Goal: Transaction & Acquisition: Book appointment/travel/reservation

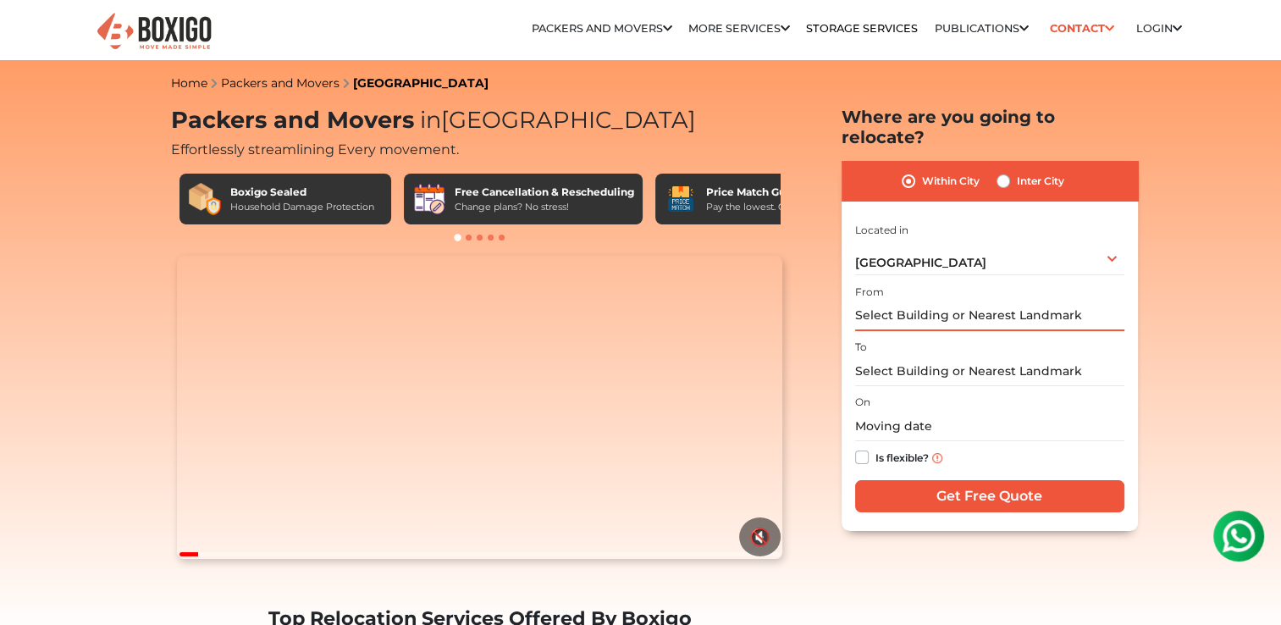
click at [886, 301] on input "text" at bounding box center [989, 316] width 269 height 30
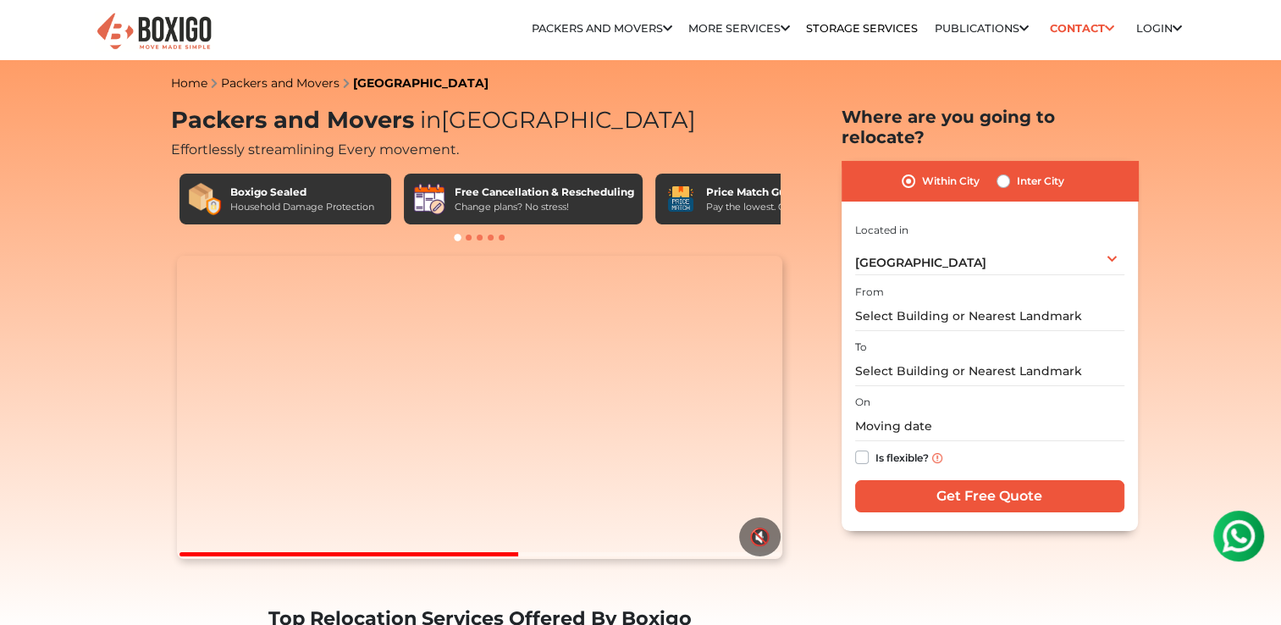
click at [1017, 171] on label "Inter City" at bounding box center [1040, 181] width 47 height 20
click at [1001, 171] on input "Inter City" at bounding box center [1003, 179] width 14 height 17
radio input "true"
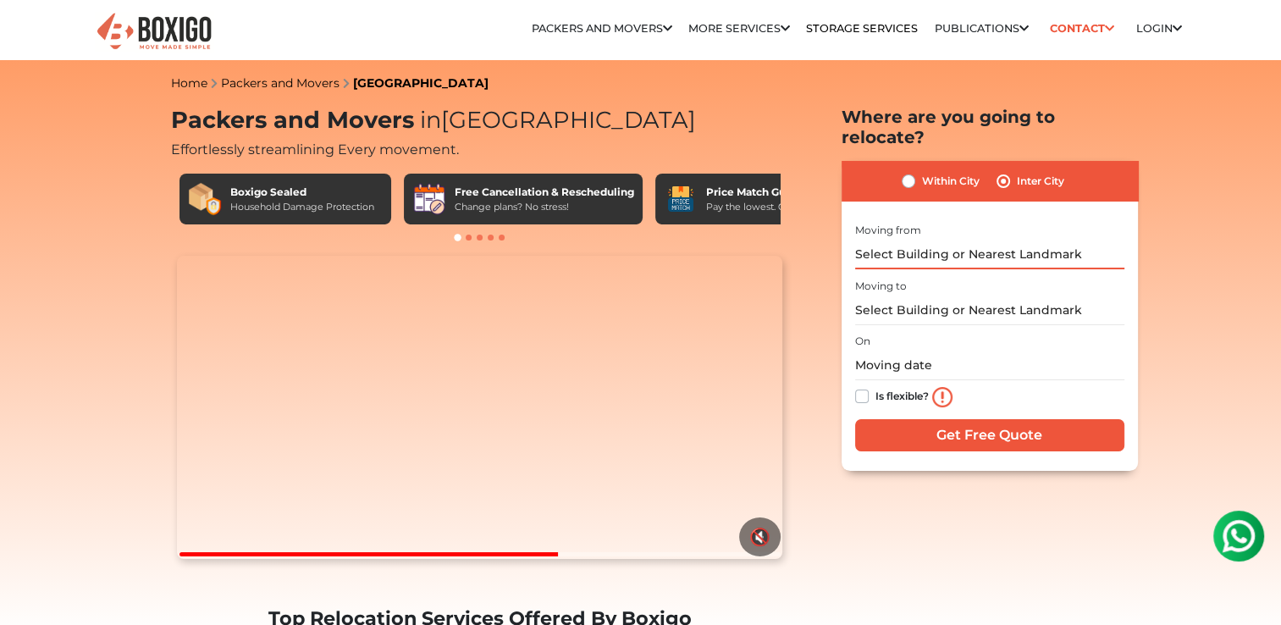
click at [931, 240] on input "text" at bounding box center [989, 255] width 269 height 30
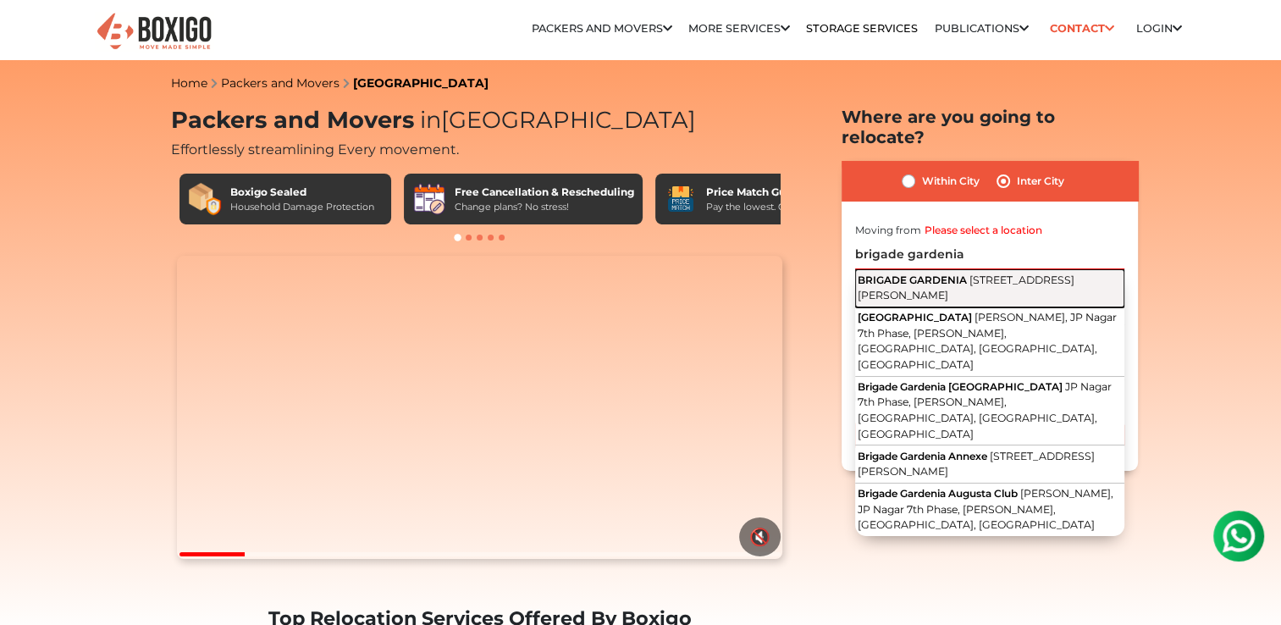
click at [952, 274] on span "[STREET_ADDRESS][PERSON_NAME]" at bounding box center [966, 287] width 217 height 29
type input "[STREET_ADDRESS][PERSON_NAME]"
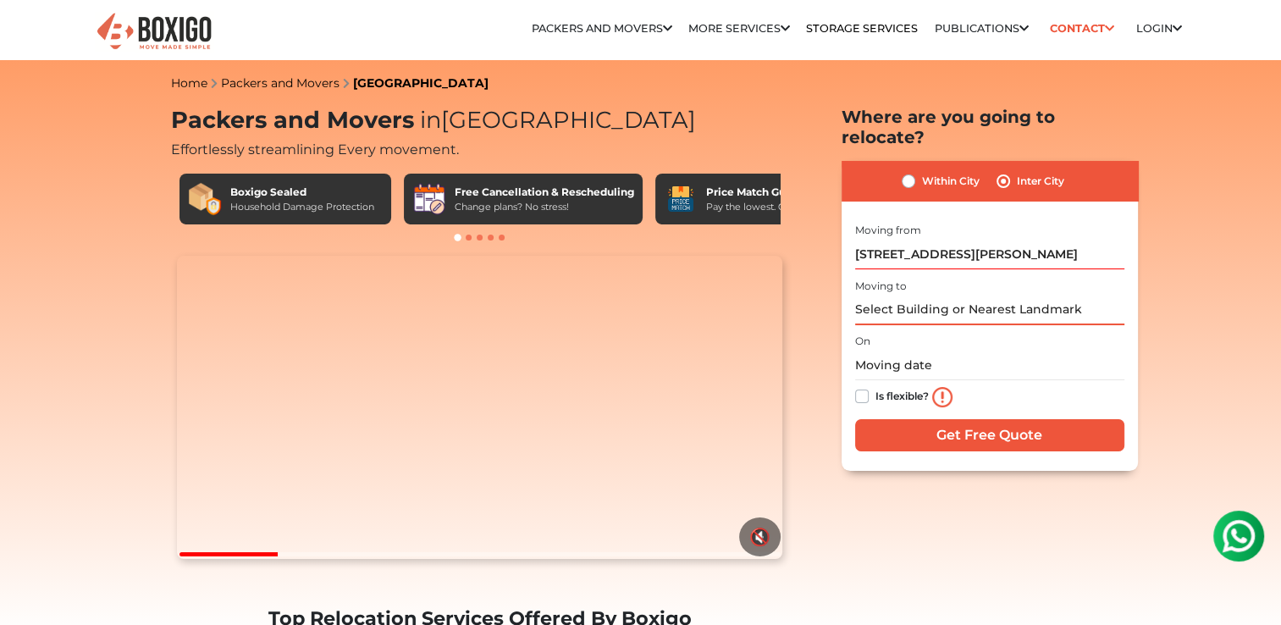
click at [897, 295] on input "text" at bounding box center [989, 310] width 269 height 30
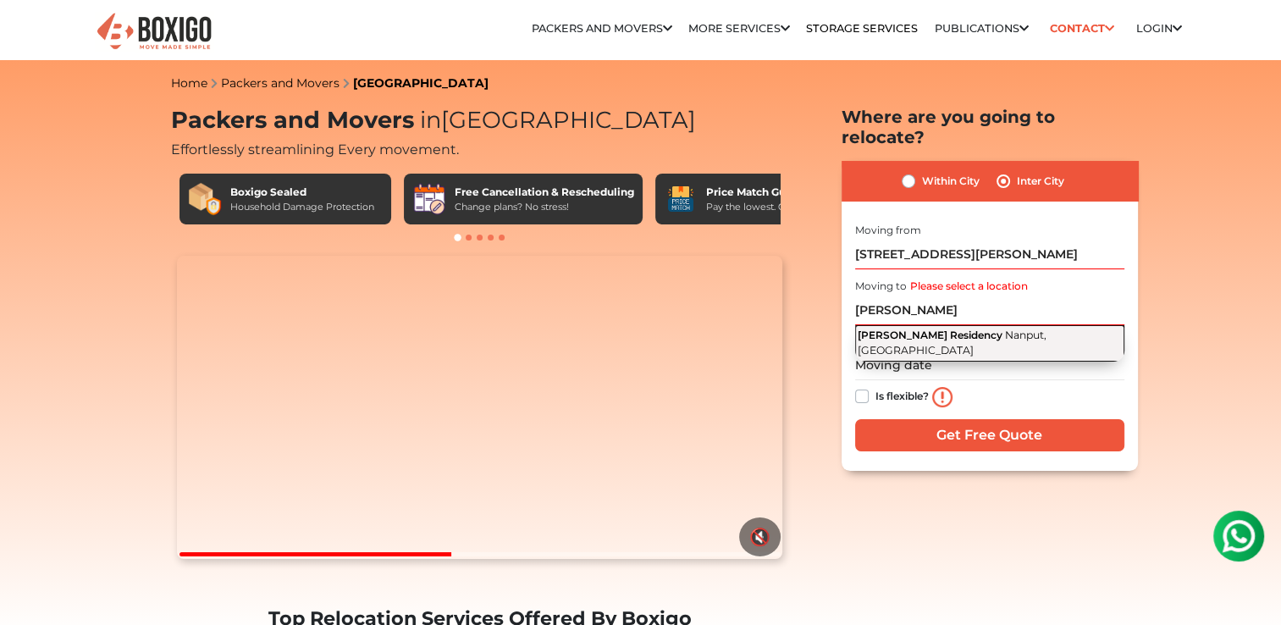
click at [936, 328] on span "[PERSON_NAME] Residency" at bounding box center [930, 334] width 145 height 13
type input "[PERSON_NAME] Residency, Nanput, [GEOGRAPHIC_DATA]"
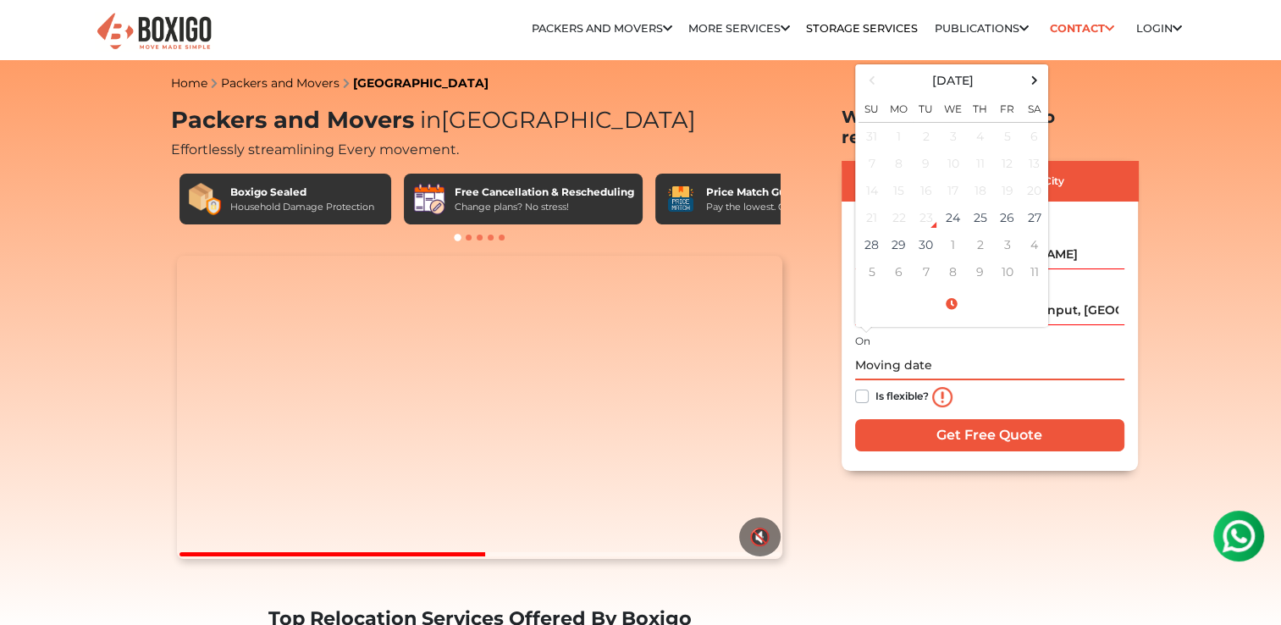
click at [901, 350] on input "text" at bounding box center [989, 365] width 269 height 30
click at [1035, 69] on span at bounding box center [1034, 80] width 23 height 23
click at [1033, 69] on span at bounding box center [1034, 80] width 23 height 23
click at [874, 258] on td "30" at bounding box center [871, 271] width 27 height 27
type input "[DATE] 12:00 AM"
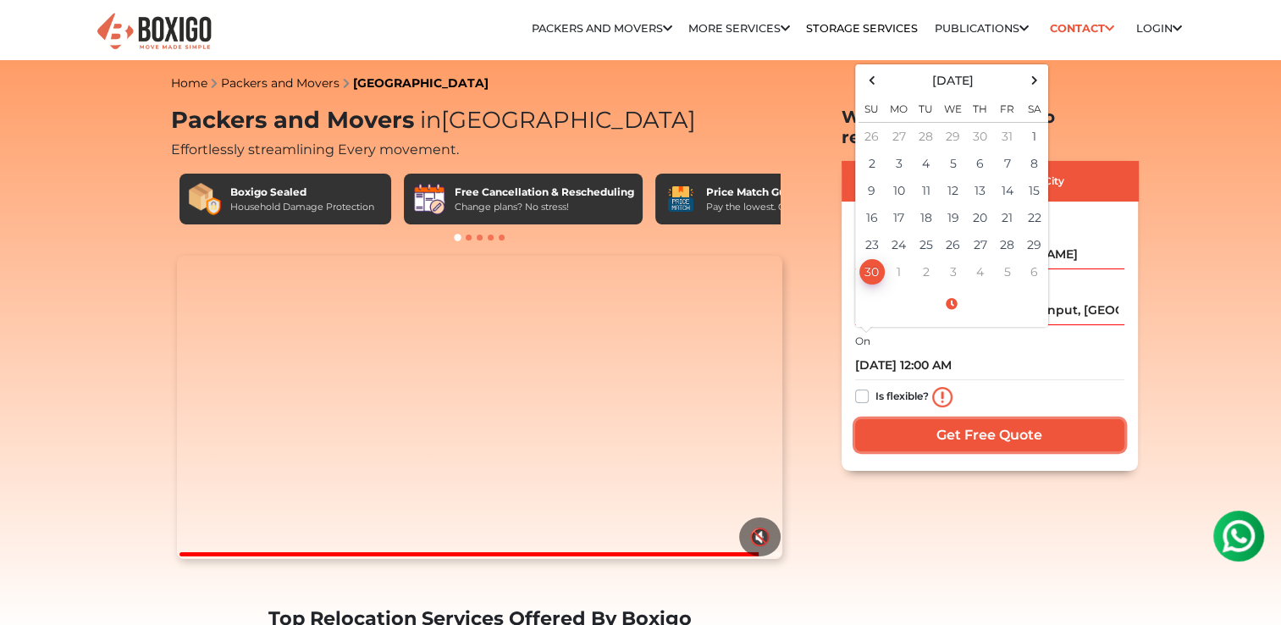
click at [928, 422] on input "Get Free Quote" at bounding box center [989, 435] width 269 height 32
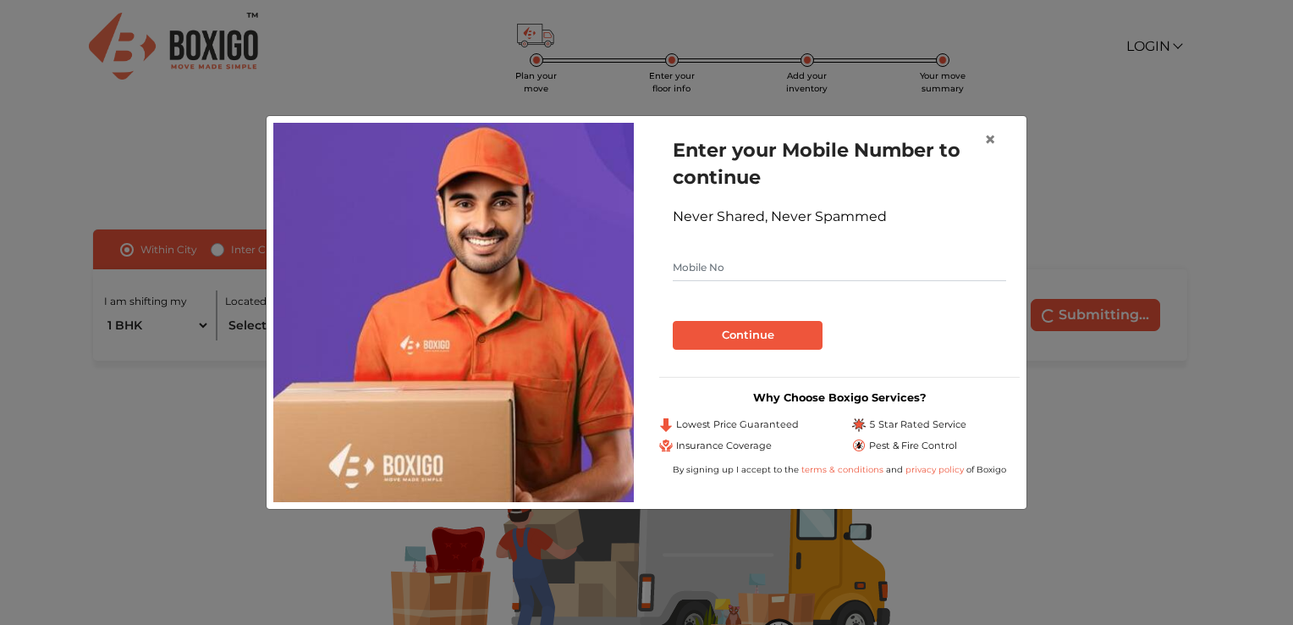
click at [718, 269] on input "text" at bounding box center [840, 267] width 334 height 27
type input "9535046978"
click at [741, 337] on button "Continue" at bounding box center [748, 335] width 150 height 29
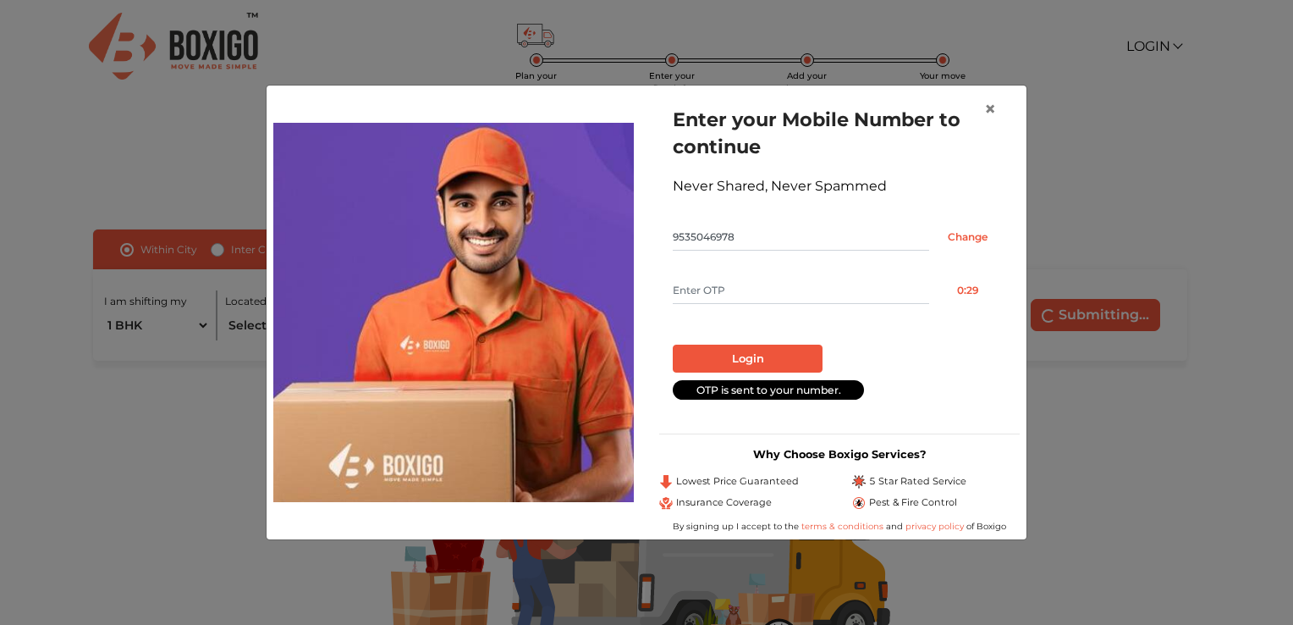
click at [735, 286] on input "text" at bounding box center [801, 290] width 256 height 27
type input "4448"
click at [736, 356] on button "Login" at bounding box center [748, 359] width 150 height 29
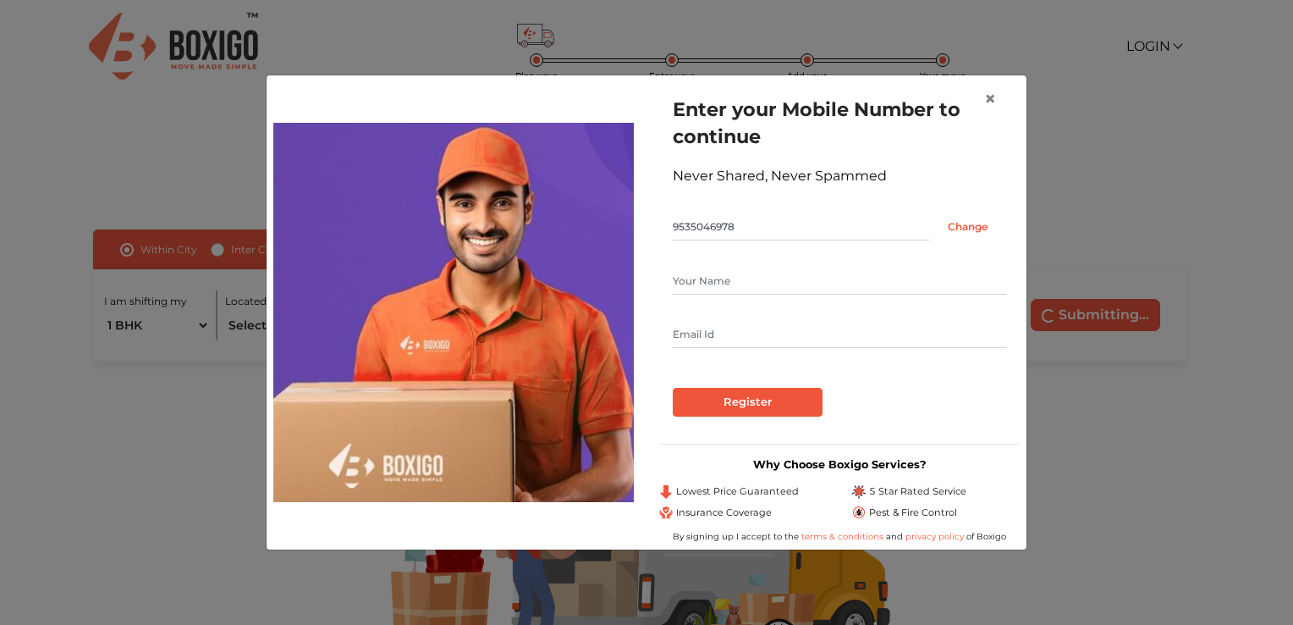
click at [728, 291] on input "text" at bounding box center [840, 280] width 334 height 27
type input "Tirthankar"
type input "tsahoo@rediffmail.com"
click at [758, 400] on input "Register" at bounding box center [748, 402] width 150 height 29
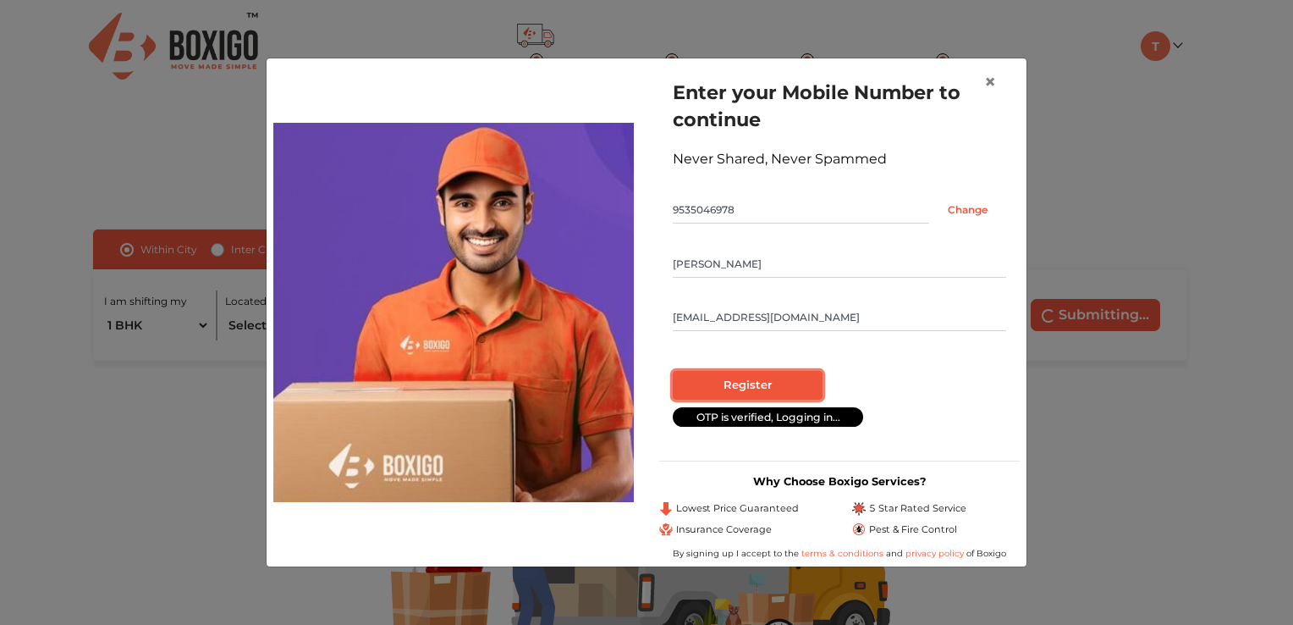
radio input "false"
radio input "true"
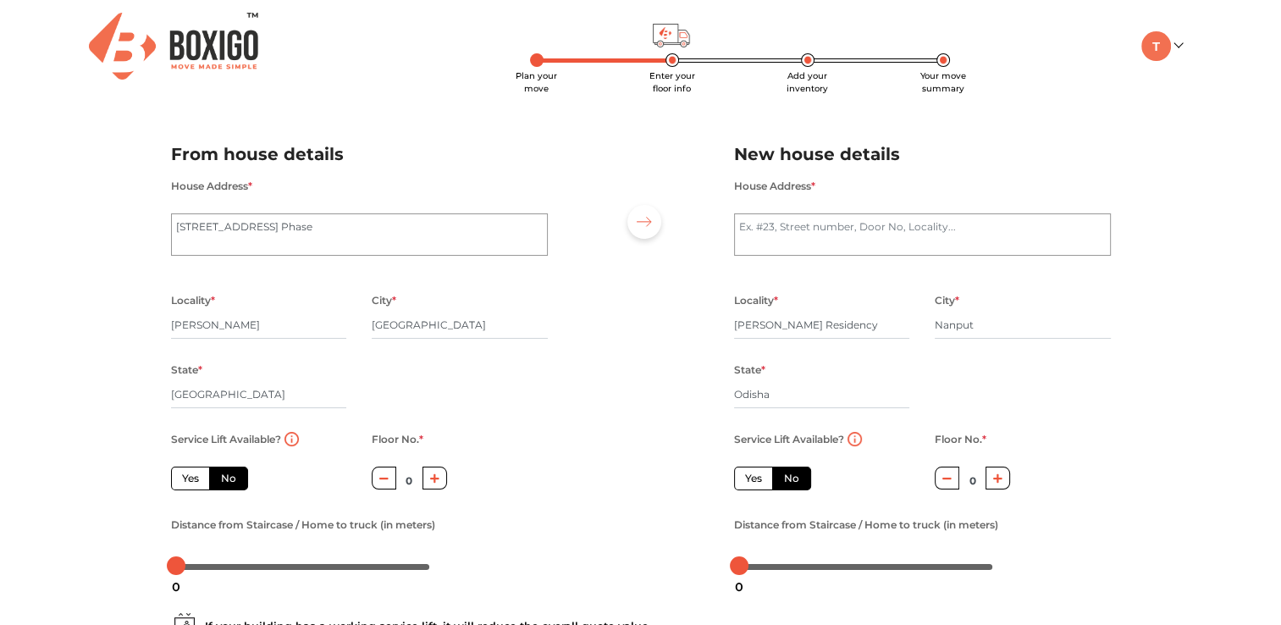
click at [753, 483] on label "Yes" at bounding box center [753, 478] width 39 height 24
click at [753, 482] on input "Yes" at bounding box center [750, 476] width 11 height 11
radio input "true"
radio input "false"
click at [186, 486] on label "Yes" at bounding box center [190, 478] width 39 height 24
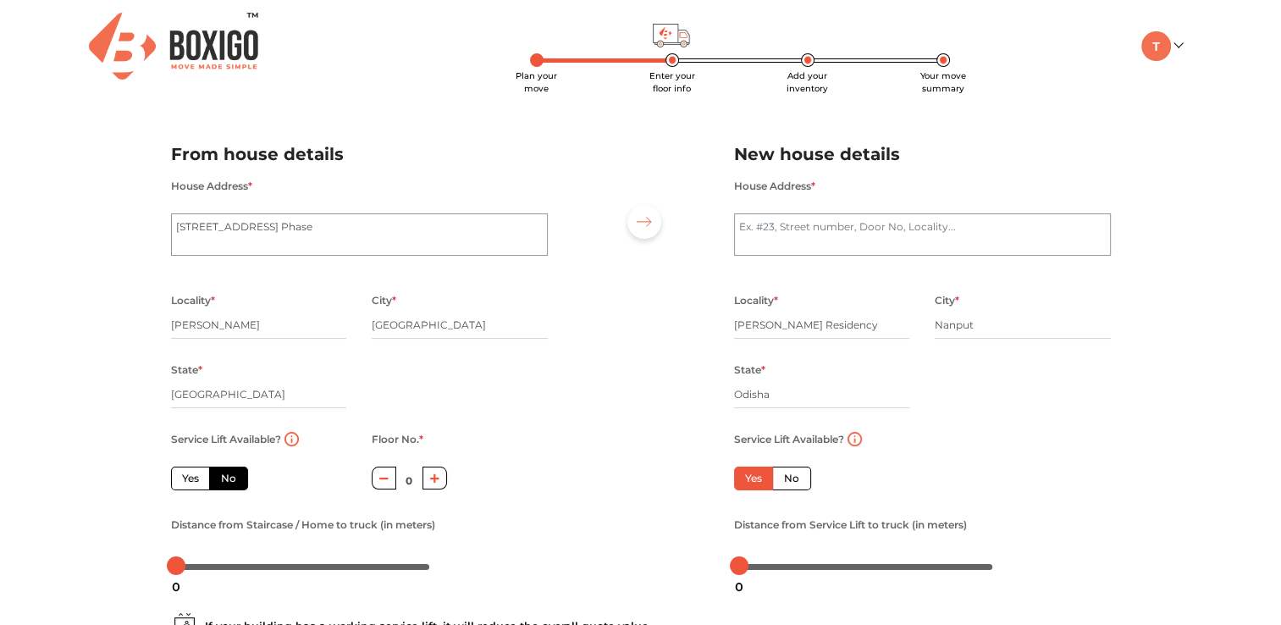
click at [186, 482] on input "Yes" at bounding box center [187, 476] width 11 height 11
radio input "true"
click at [681, 317] on div at bounding box center [640, 353] width 161 height 466
click at [173, 226] on textarea "BRIGADE GARDENIA, 9th Cross Road, RBI Layout, JP Nagar 7th Phase" at bounding box center [359, 234] width 377 height 42
type textarea "BRIGADE GARDENIA, 9th Cross Road, RBI Layout, JP Nagar 7th Phase"
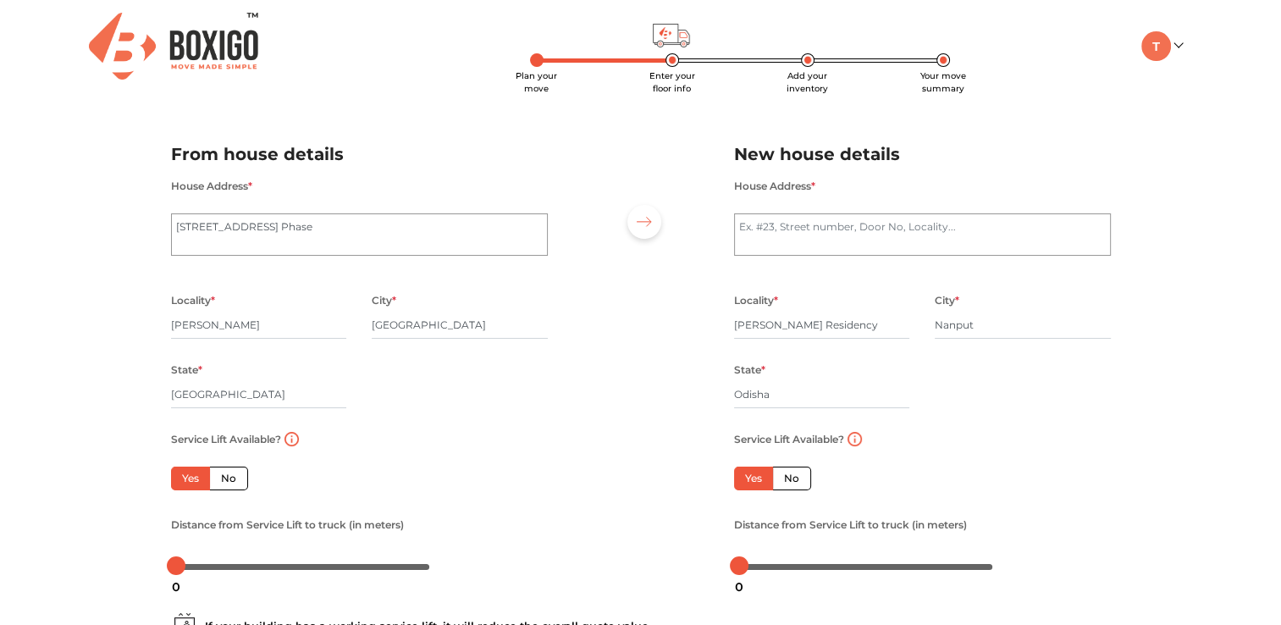
click at [1142, 367] on div "Plan your move Enter your floor info Add your inventory Your move summary My Mo…" at bounding box center [640, 401] width 1281 height 802
click at [855, 232] on textarea "House Address *" at bounding box center [922, 234] width 377 height 42
click at [1249, 447] on div "Plan your move Enter your floor info Add your inventory Your move summary My Mo…" at bounding box center [640, 401] width 1281 height 802
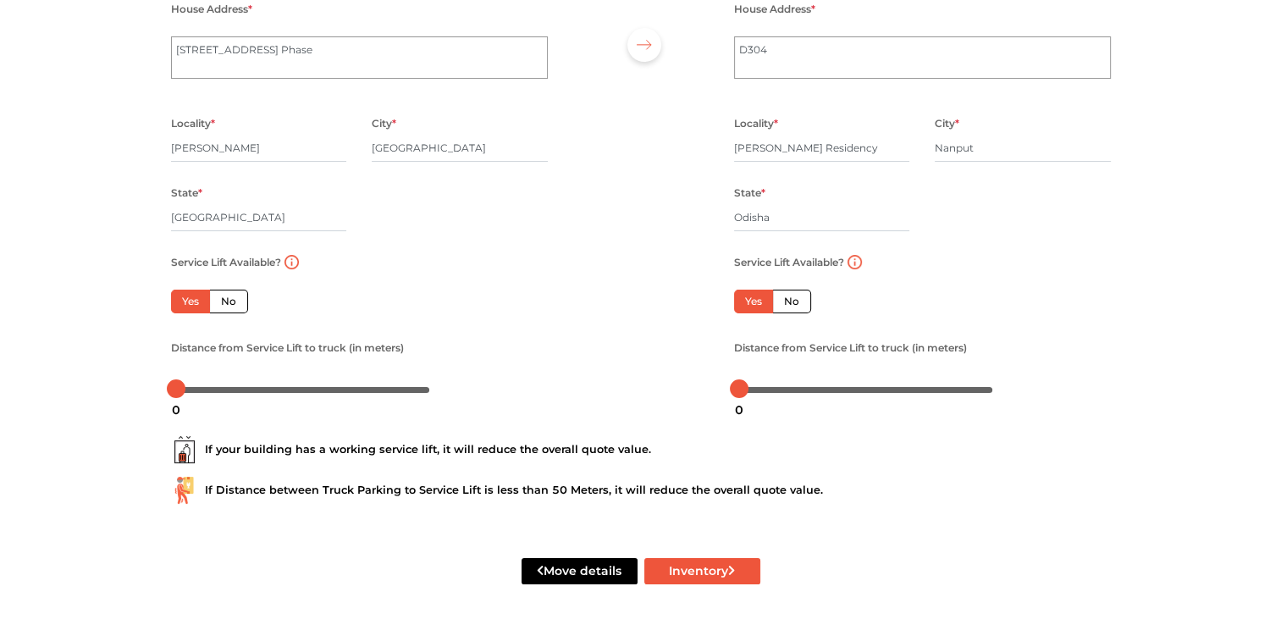
scroll to position [179, 0]
drag, startPoint x: 178, startPoint y: 387, endPoint x: 196, endPoint y: 387, distance: 17.8
click at [196, 387] on div at bounding box center [193, 388] width 19 height 19
drag, startPoint x: 742, startPoint y: 384, endPoint x: 788, endPoint y: 387, distance: 46.6
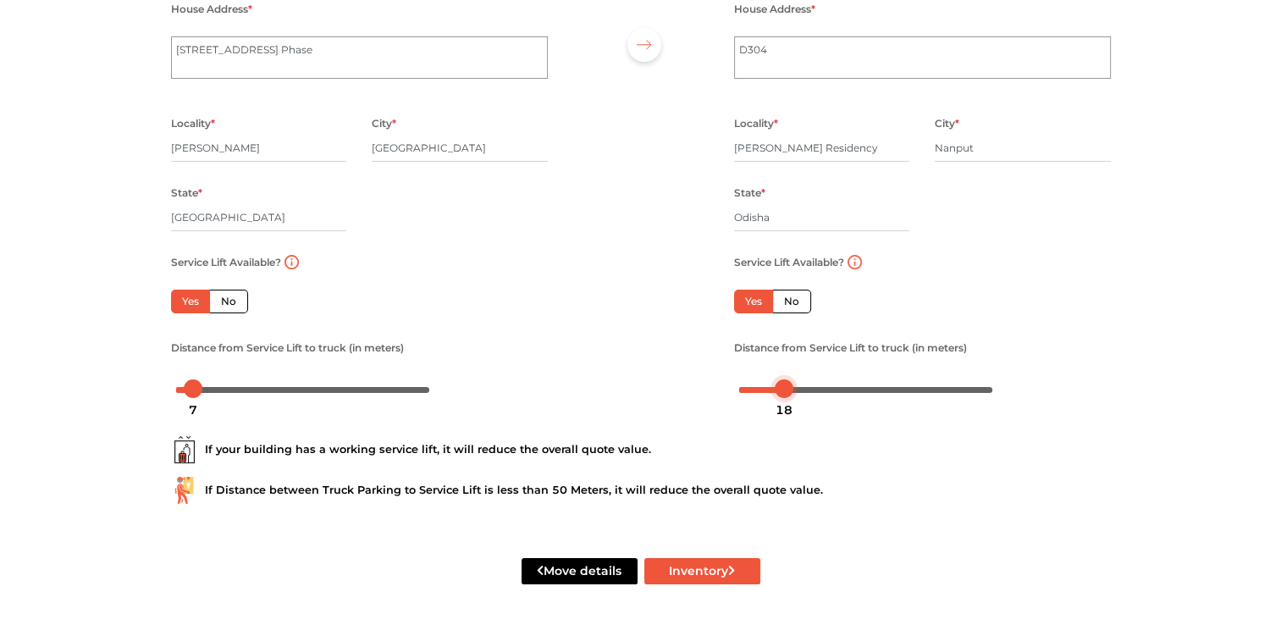
click at [788, 387] on div at bounding box center [784, 388] width 19 height 19
click at [685, 576] on button "Inventory" at bounding box center [702, 571] width 116 height 26
click at [819, 74] on textarea "D304" at bounding box center [922, 57] width 377 height 42
type textarea "Daya 304"
click at [699, 567] on button "Inventory" at bounding box center [702, 571] width 116 height 26
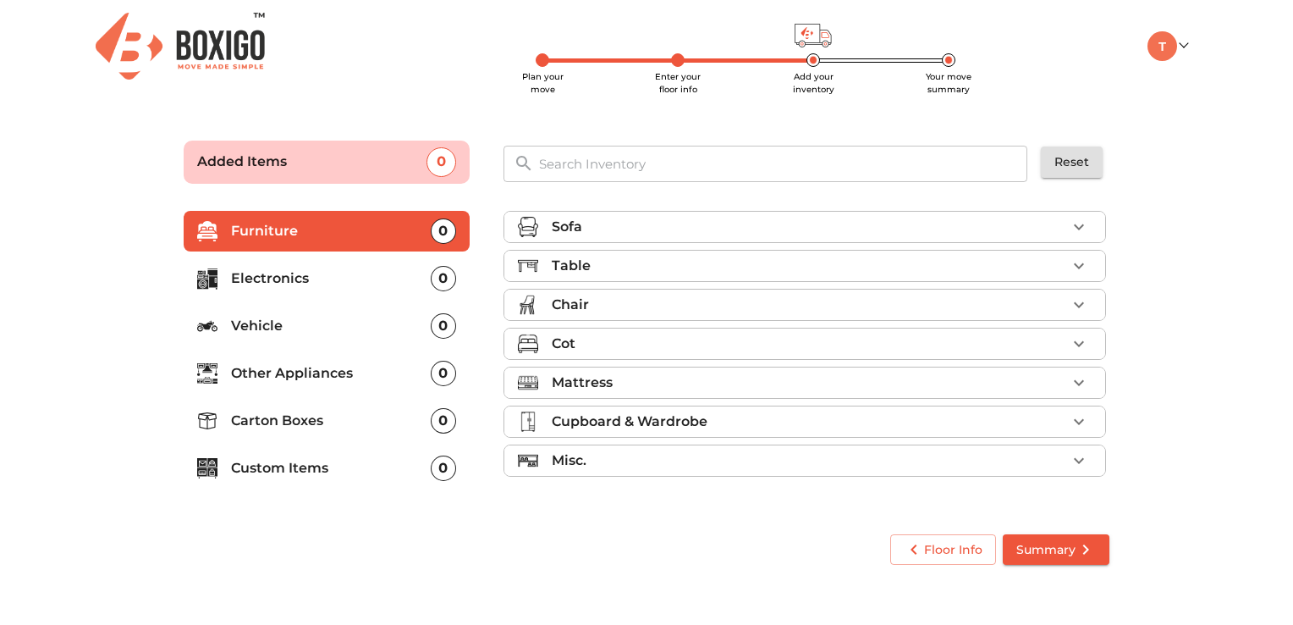
click at [579, 462] on p "Misc." at bounding box center [569, 460] width 35 height 20
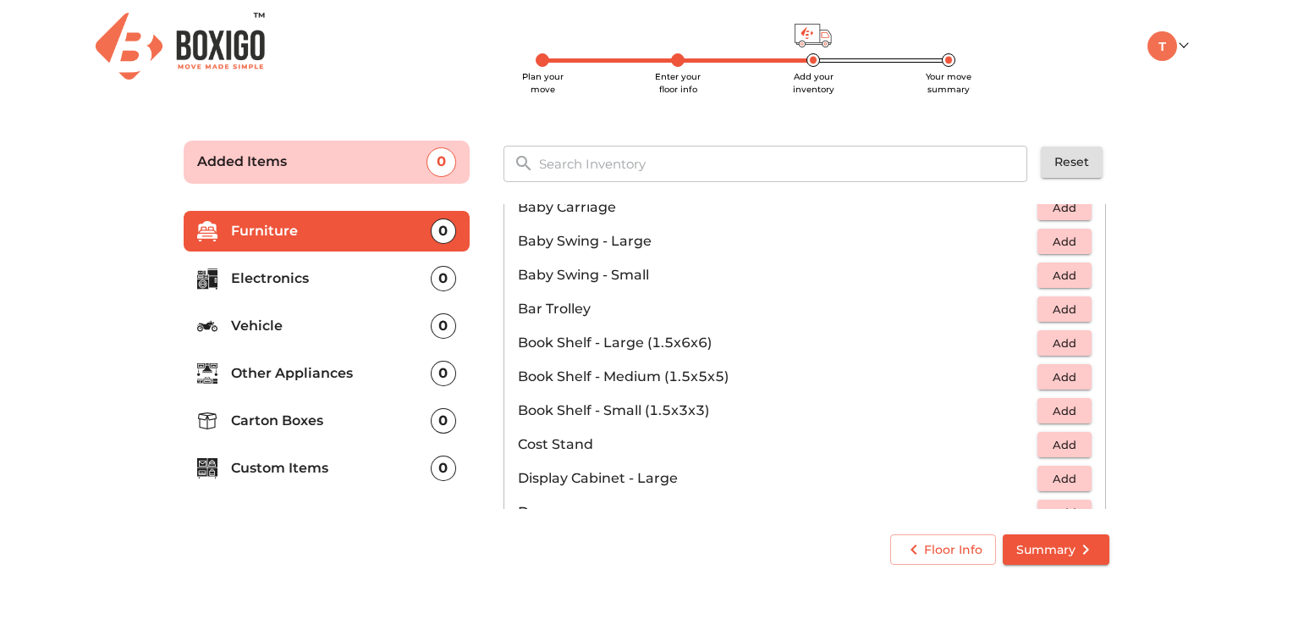
scroll to position [299, 0]
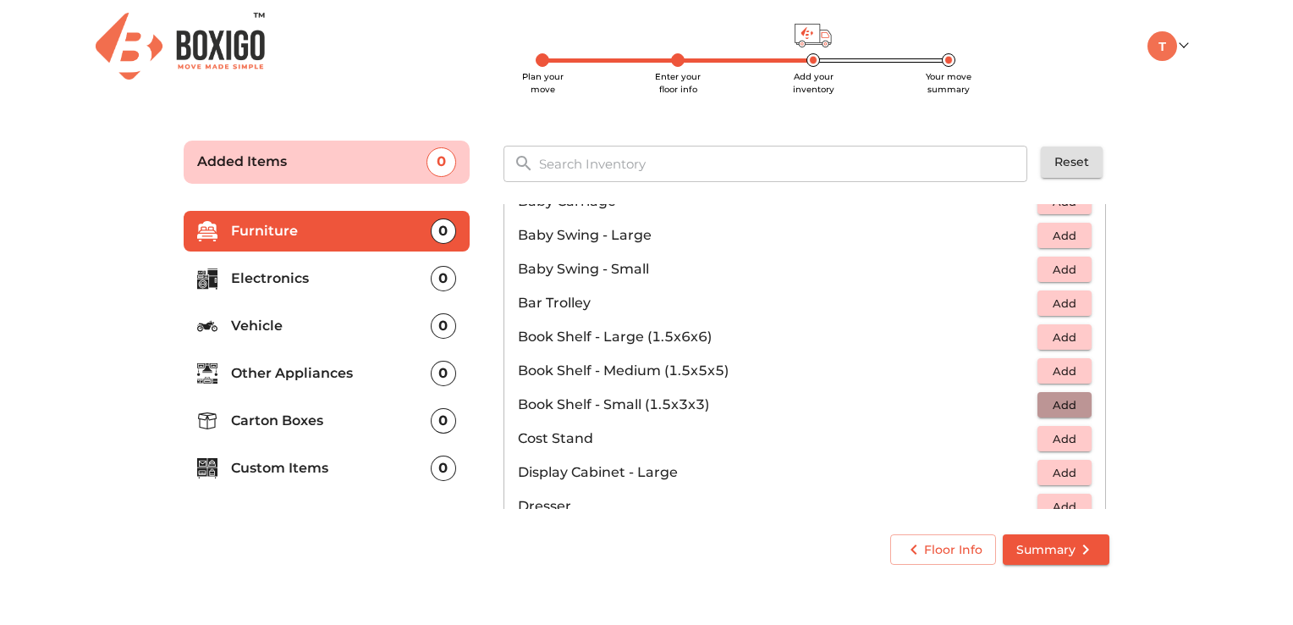
click at [1062, 397] on span "Add" at bounding box center [1064, 404] width 37 height 19
click at [1073, 399] on icon "button" at bounding box center [1079, 404] width 20 height 20
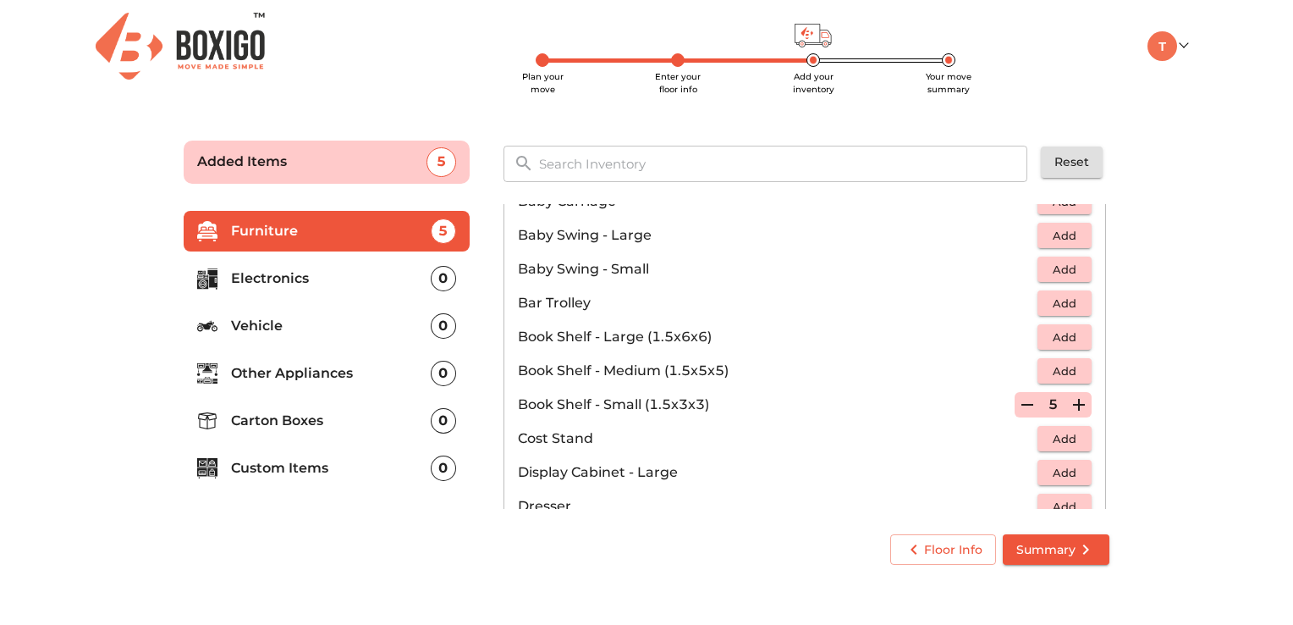
click at [1073, 399] on icon "button" at bounding box center [1079, 404] width 20 height 20
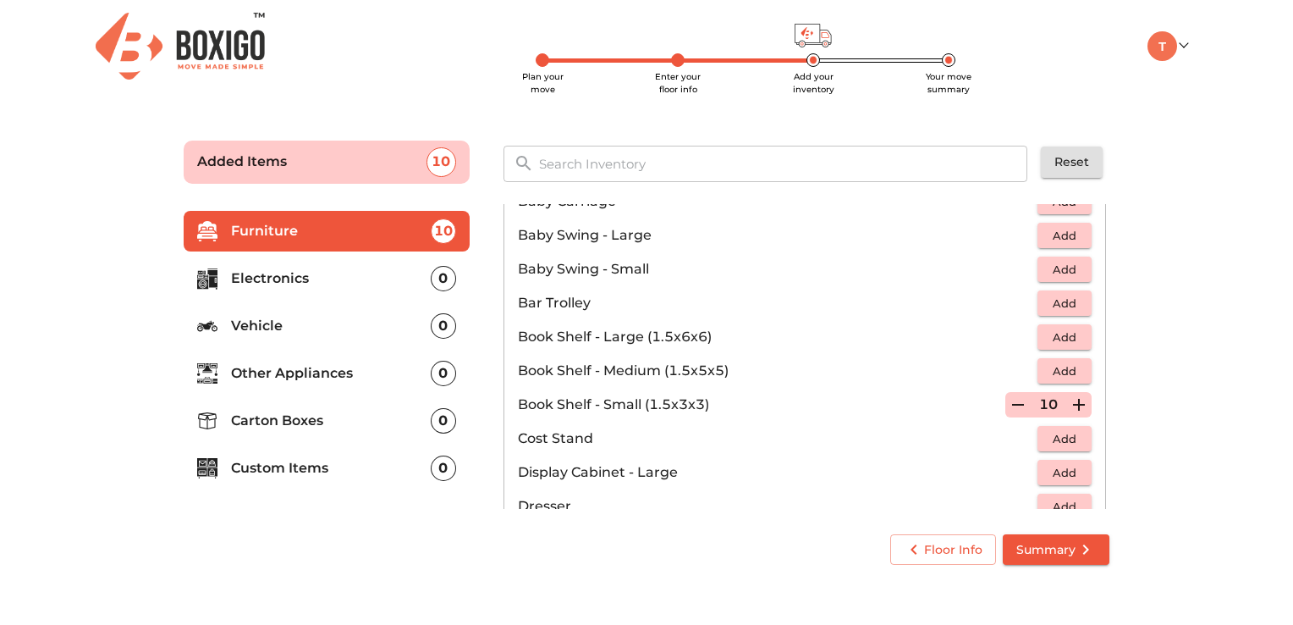
click at [1073, 399] on icon "button" at bounding box center [1079, 404] width 20 height 20
click at [1163, 410] on main "Plan your move Enter your floor info Add your inventory Your move summary Added…" at bounding box center [646, 350] width 1293 height 466
click at [285, 278] on p "Electronics" at bounding box center [331, 278] width 200 height 20
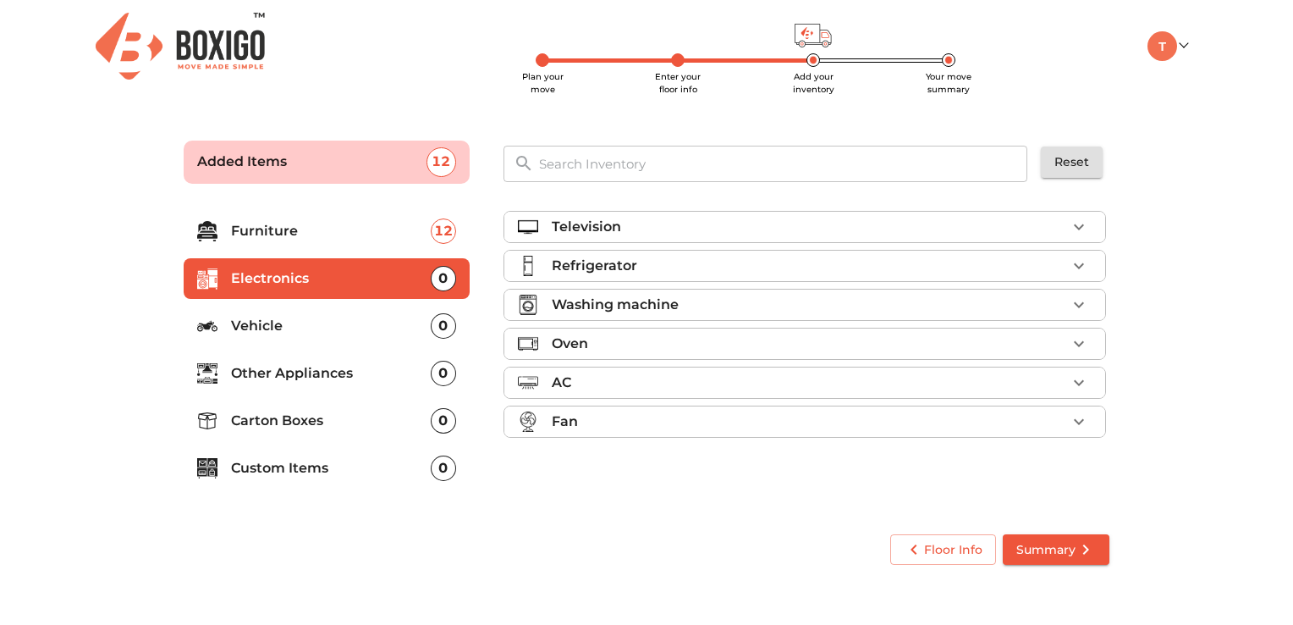
click at [286, 330] on p "Vehicle" at bounding box center [331, 326] width 200 height 20
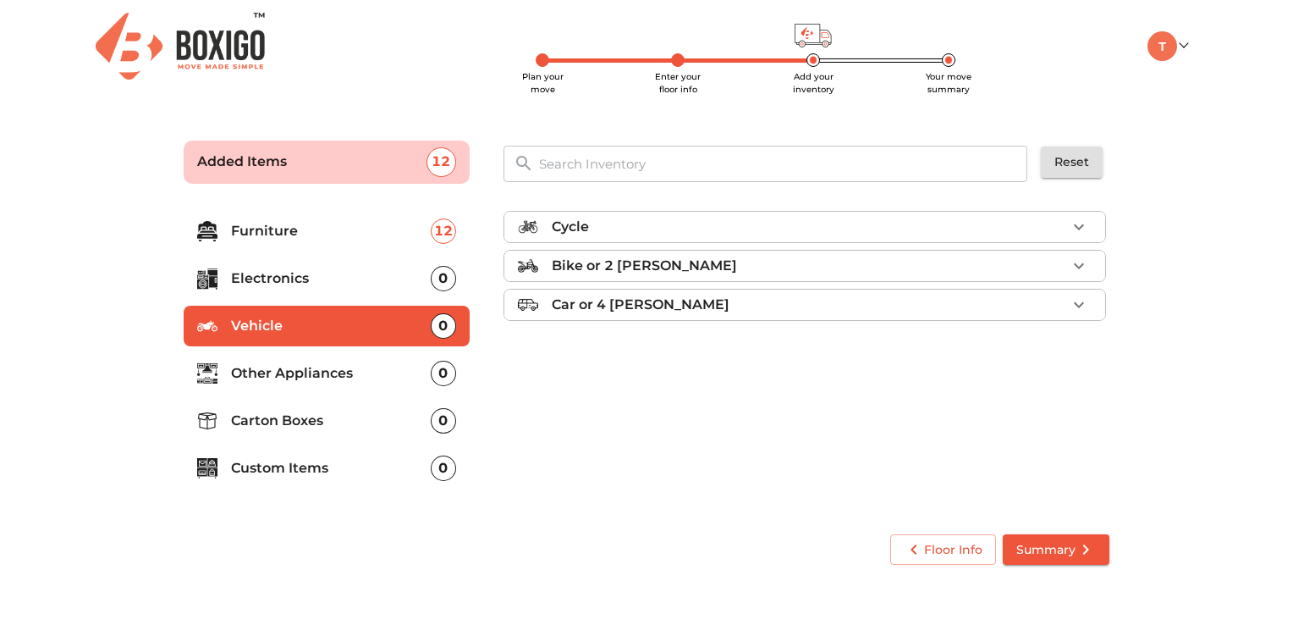
click at [286, 379] on p "Other Appliances" at bounding box center [331, 373] width 200 height 20
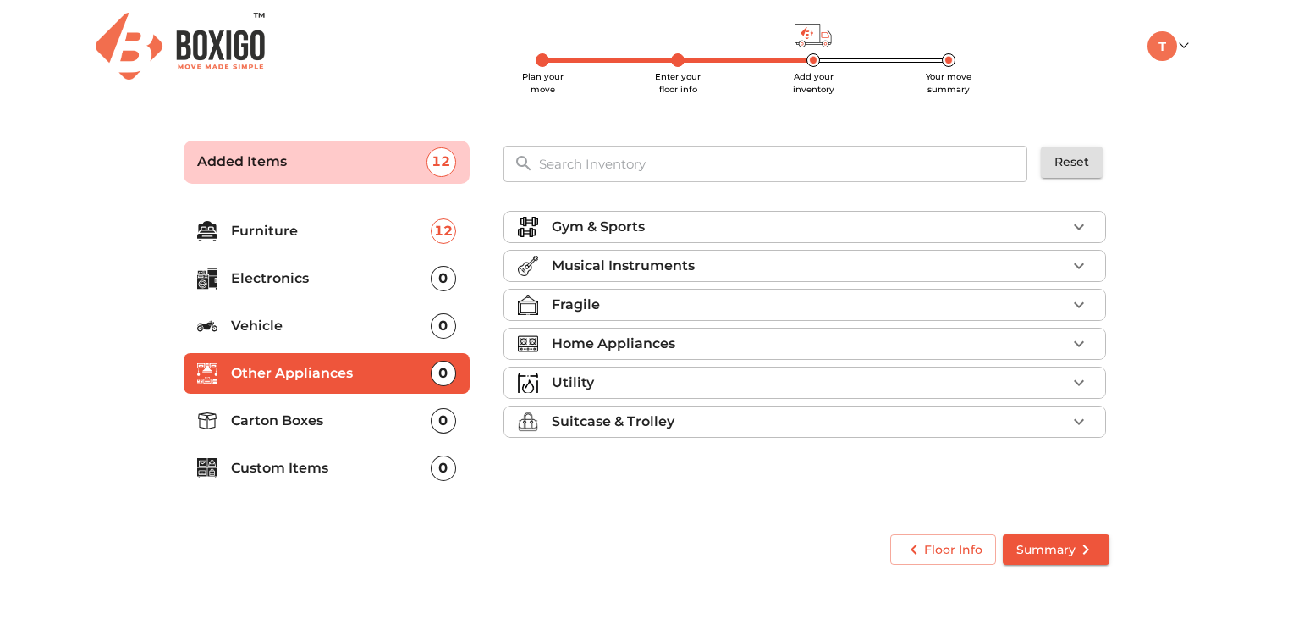
click at [788, 262] on div "Musical Instruments" at bounding box center [809, 266] width 515 height 20
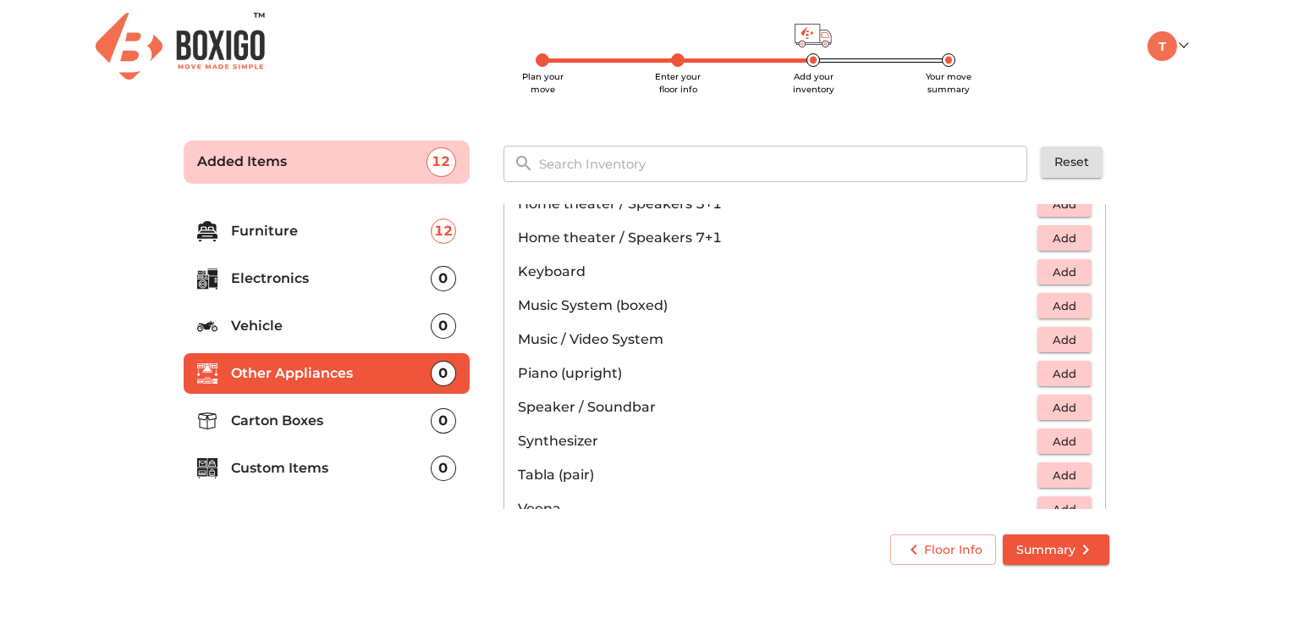
scroll to position [427, 0]
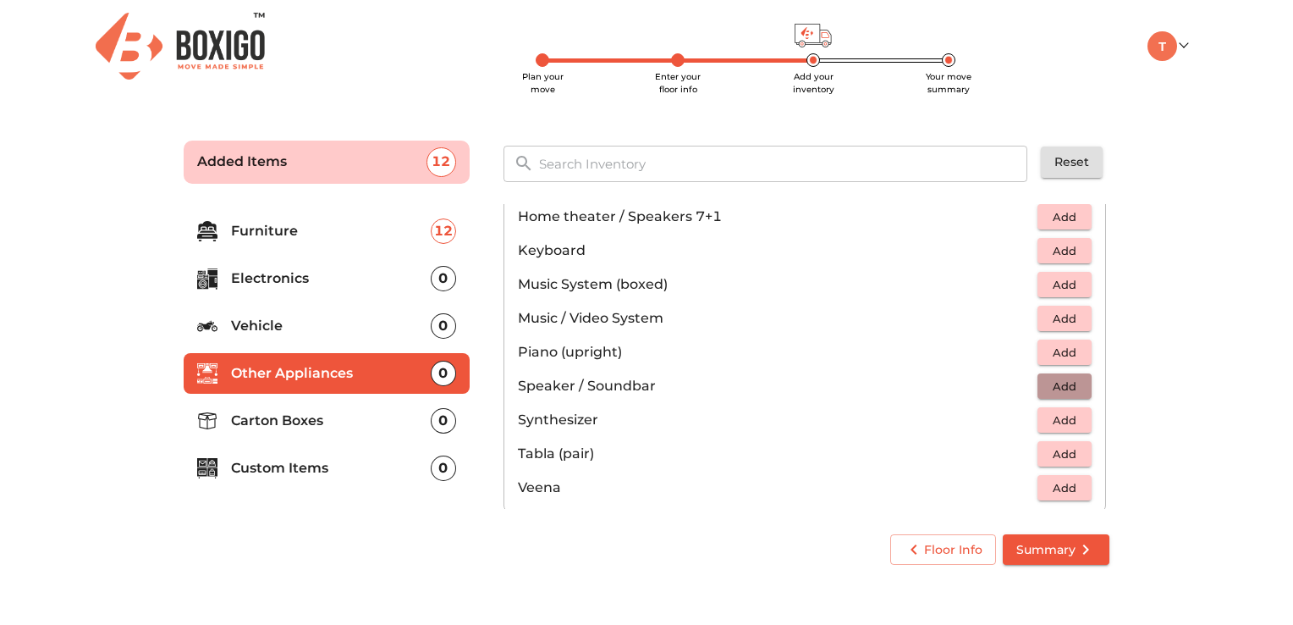
click at [1052, 384] on span "Add" at bounding box center [1064, 386] width 37 height 19
click at [278, 422] on p "Carton Boxes" at bounding box center [331, 421] width 200 height 20
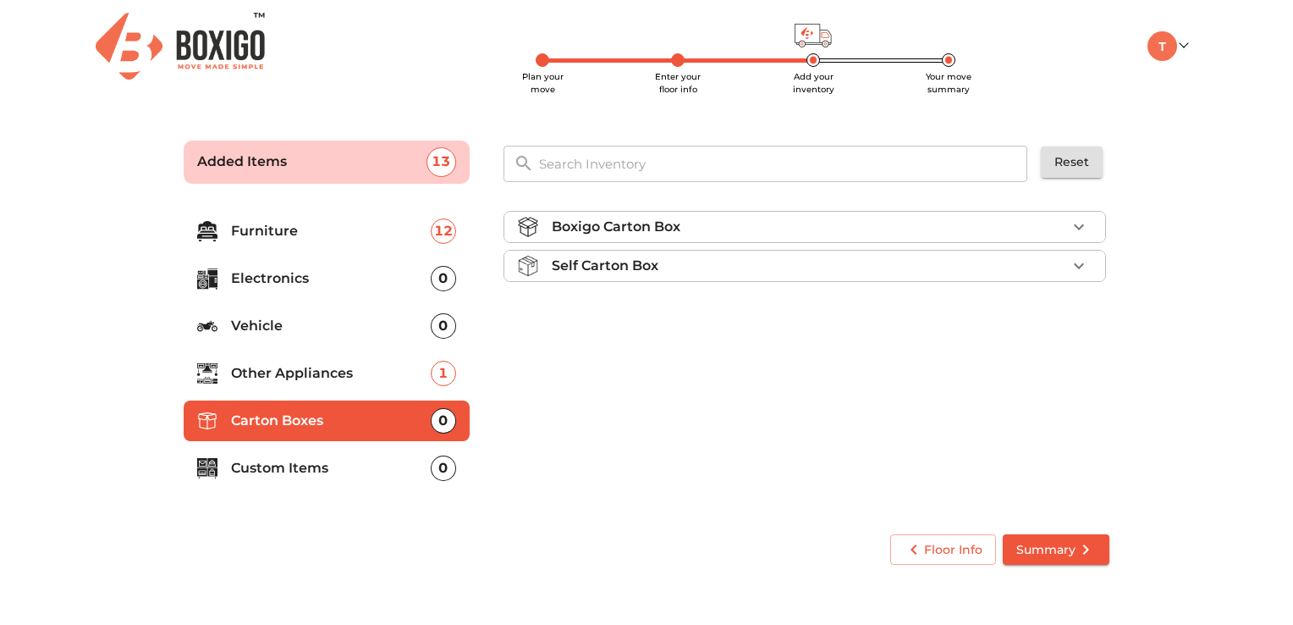
click at [300, 467] on p "Custom Items" at bounding box center [331, 468] width 200 height 20
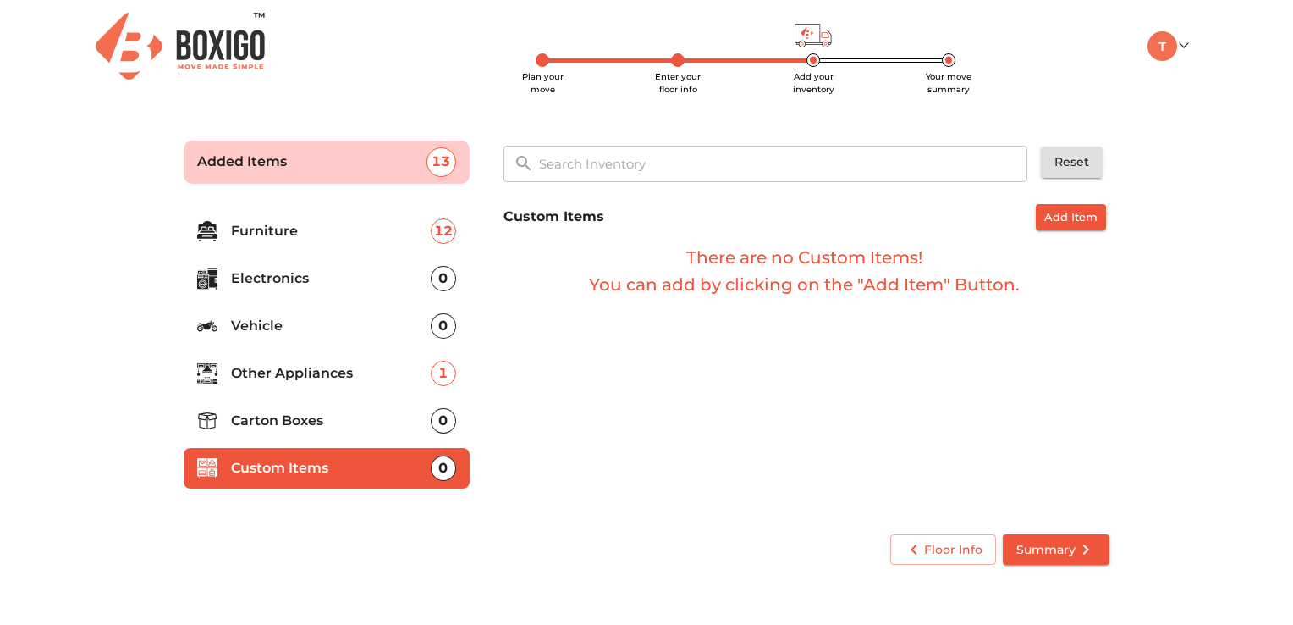
click at [262, 232] on p "Furniture" at bounding box center [331, 231] width 200 height 20
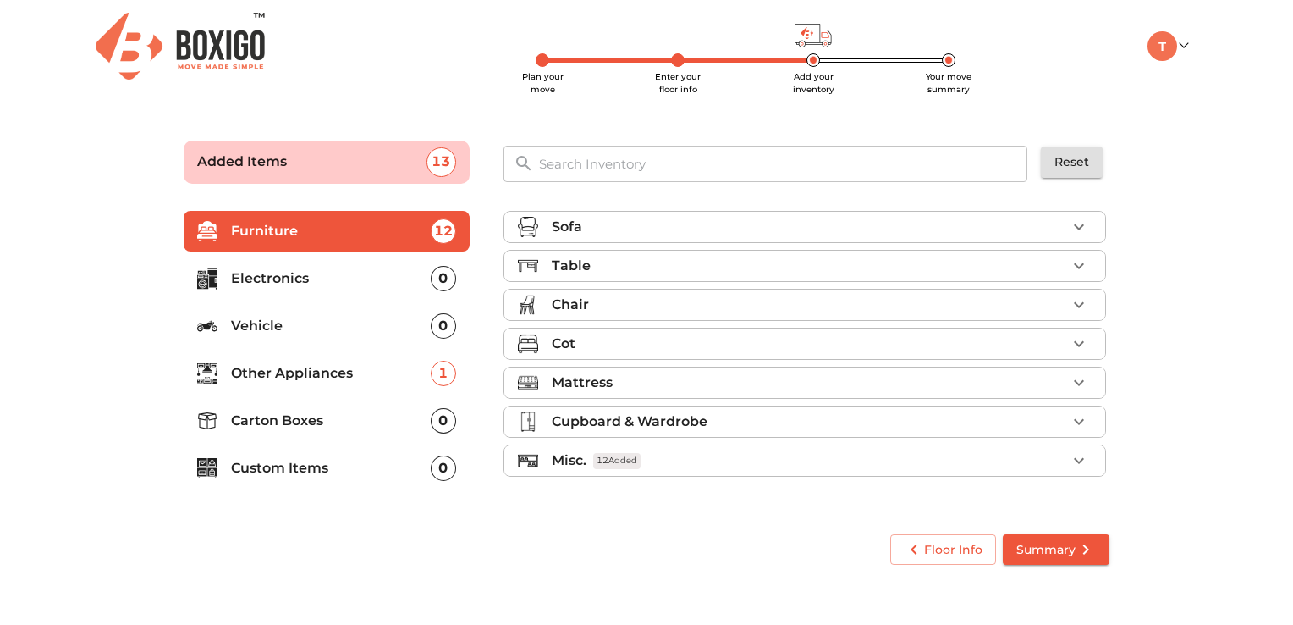
click at [273, 380] on p "Other Appliances" at bounding box center [331, 373] width 200 height 20
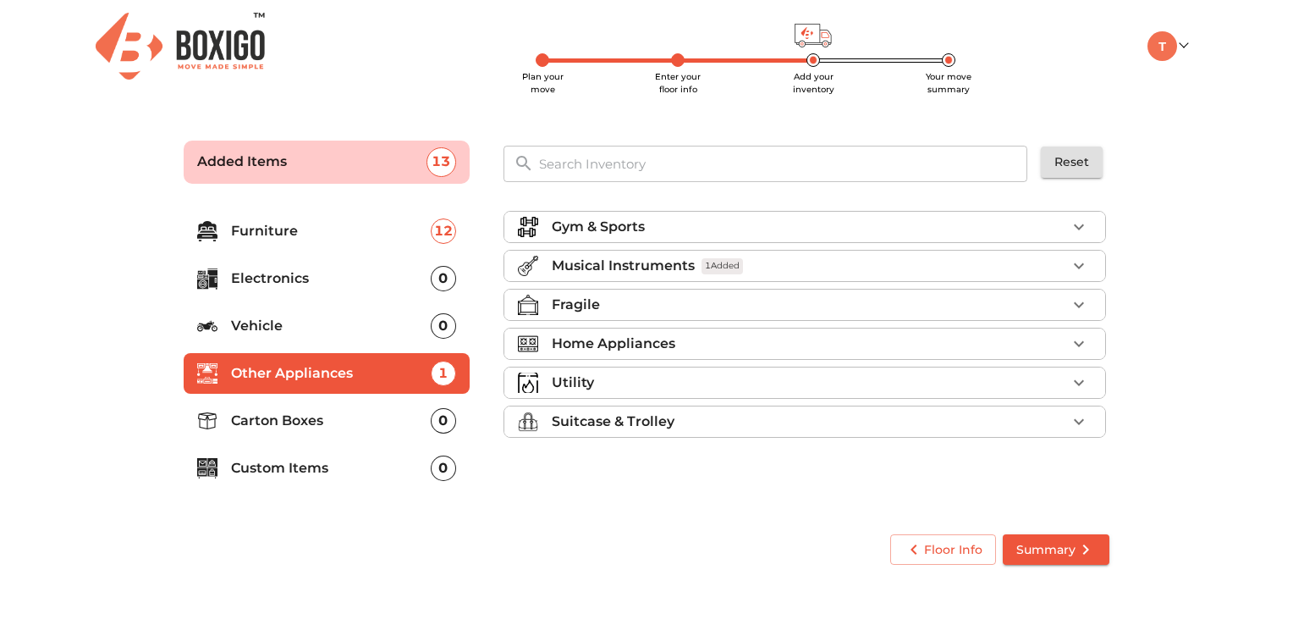
click at [844, 340] on div "Home Appliances" at bounding box center [809, 344] width 515 height 20
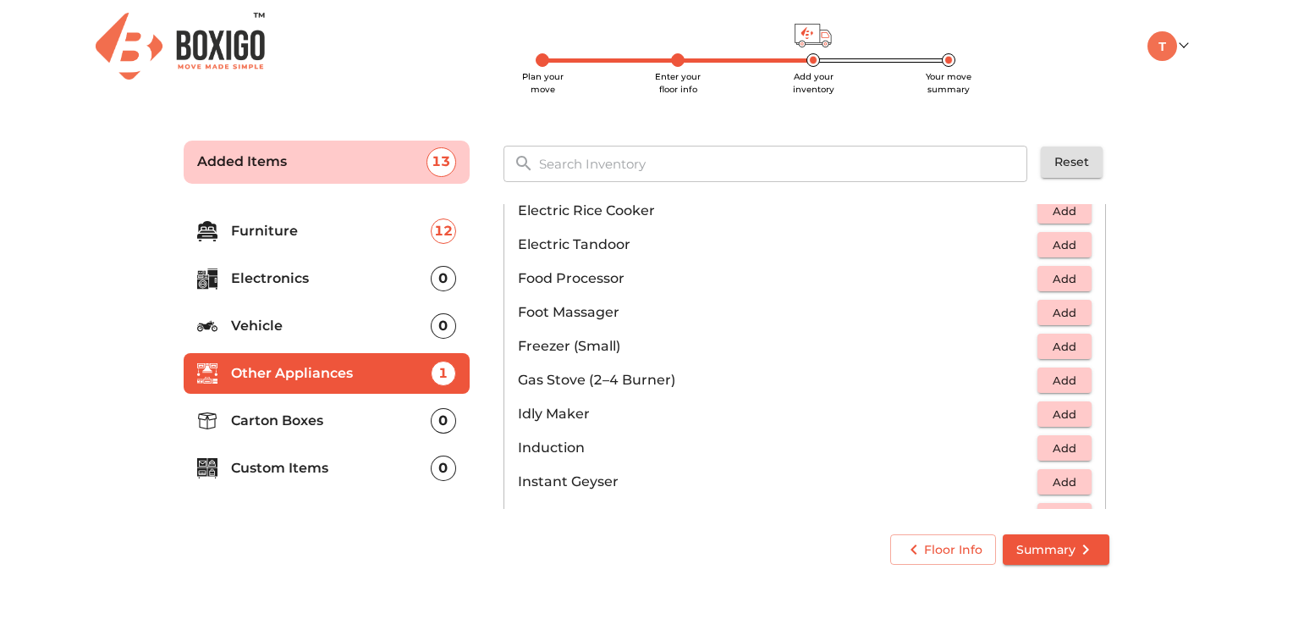
scroll to position [582, 0]
click at [1068, 371] on span "Add" at bounding box center [1064, 376] width 37 height 19
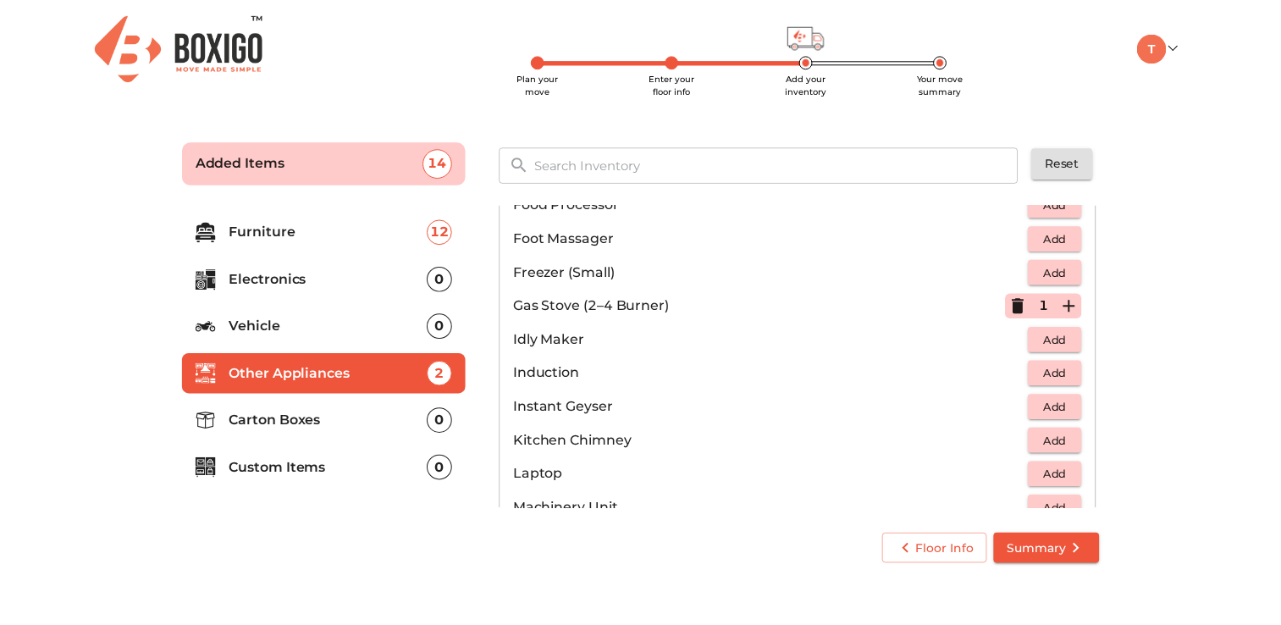
scroll to position [664, 0]
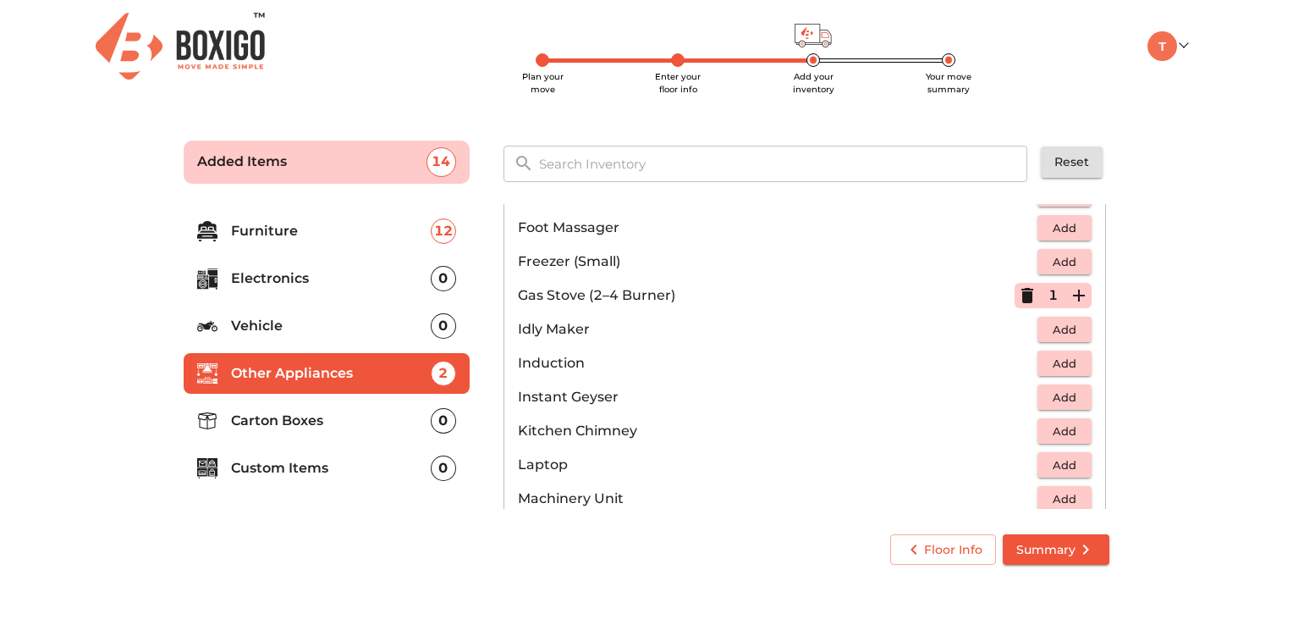
click at [1050, 428] on span "Add" at bounding box center [1064, 431] width 37 height 19
click at [1051, 551] on span "Summary" at bounding box center [1057, 549] width 80 height 21
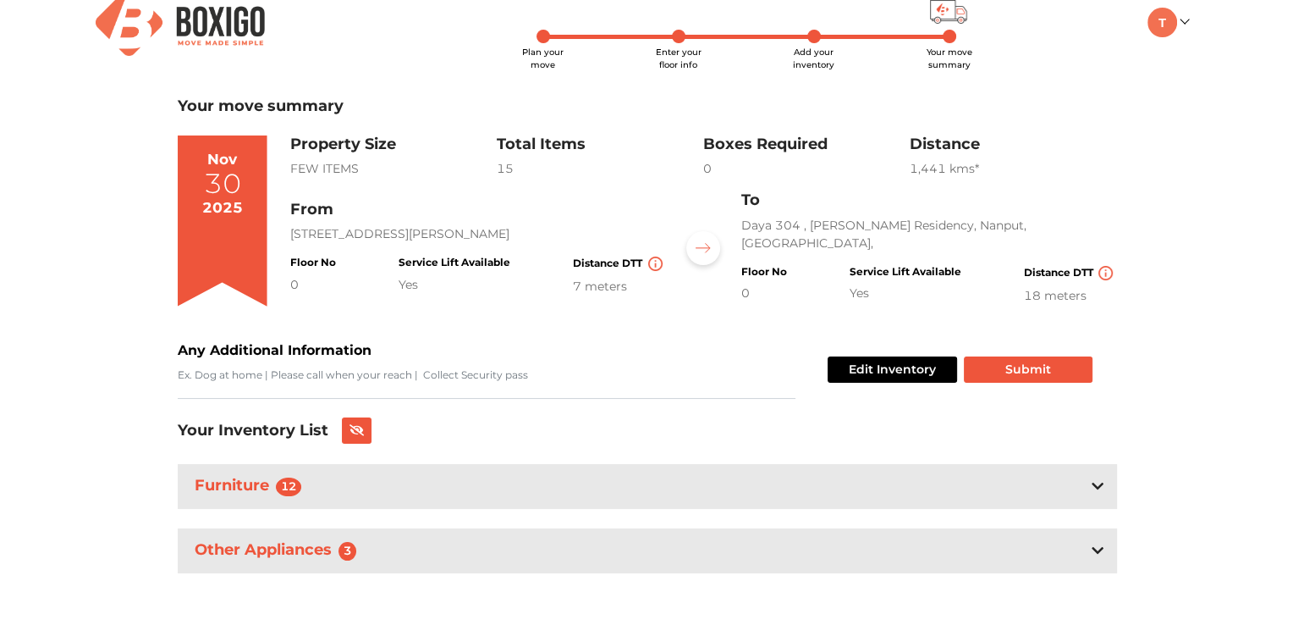
scroll to position [32, 0]
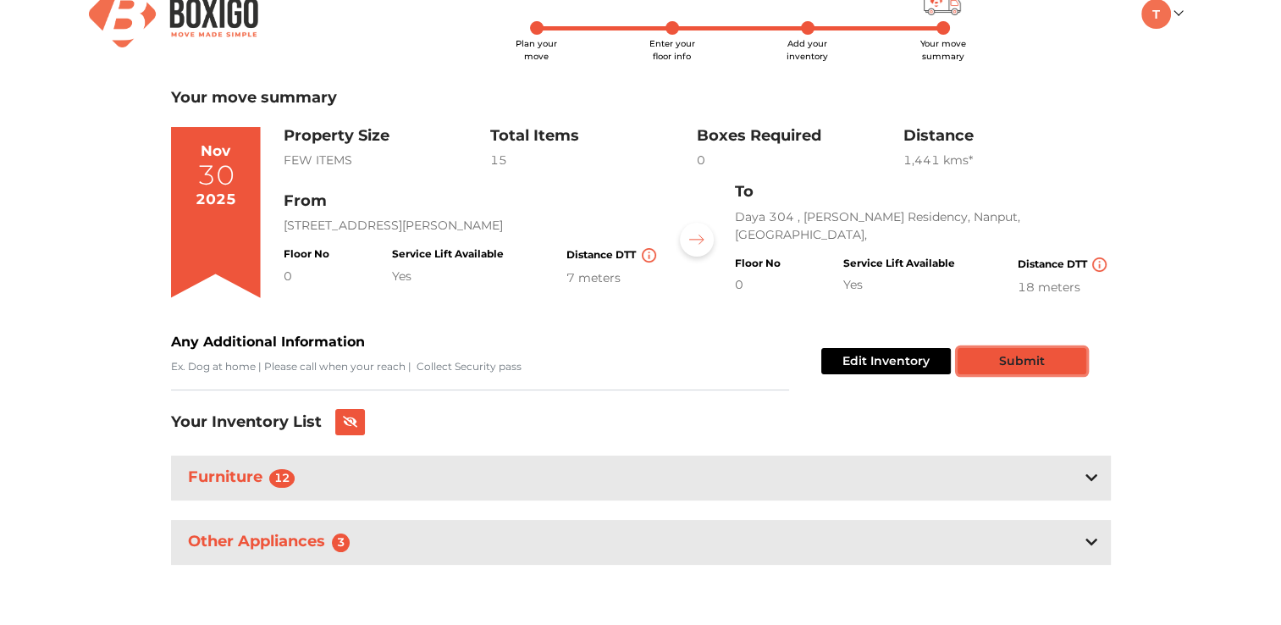
click at [1022, 359] on button "Submit" at bounding box center [1021, 361] width 129 height 26
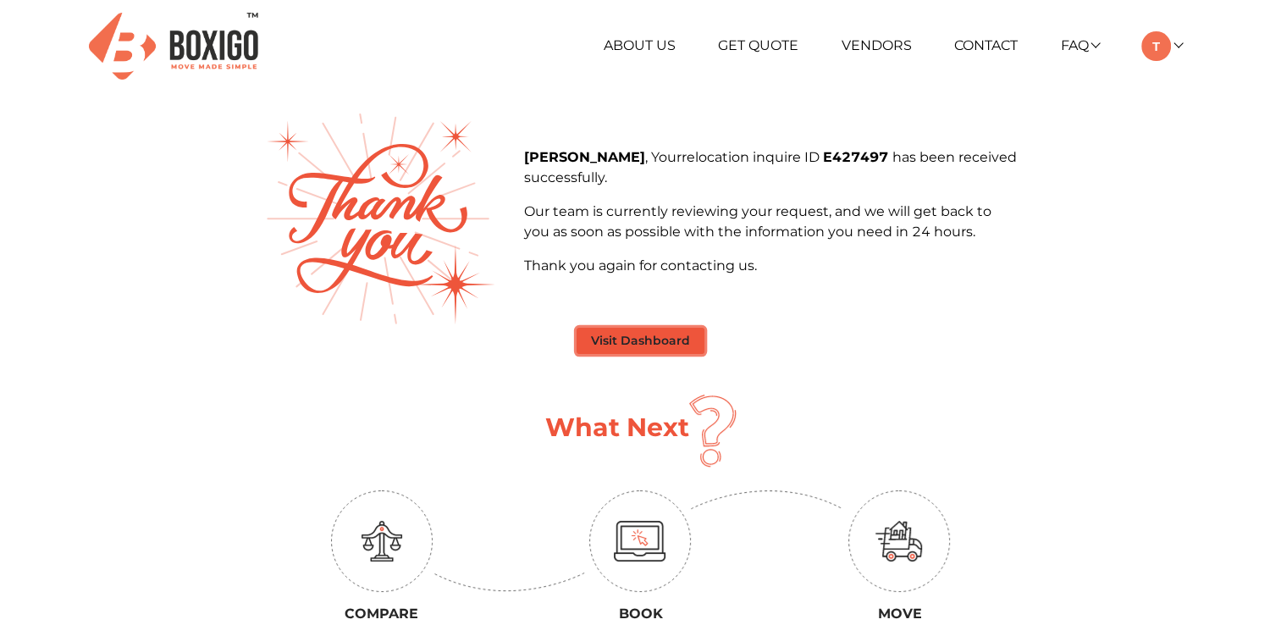
click at [637, 339] on button "Visit Dashboard" at bounding box center [640, 341] width 128 height 26
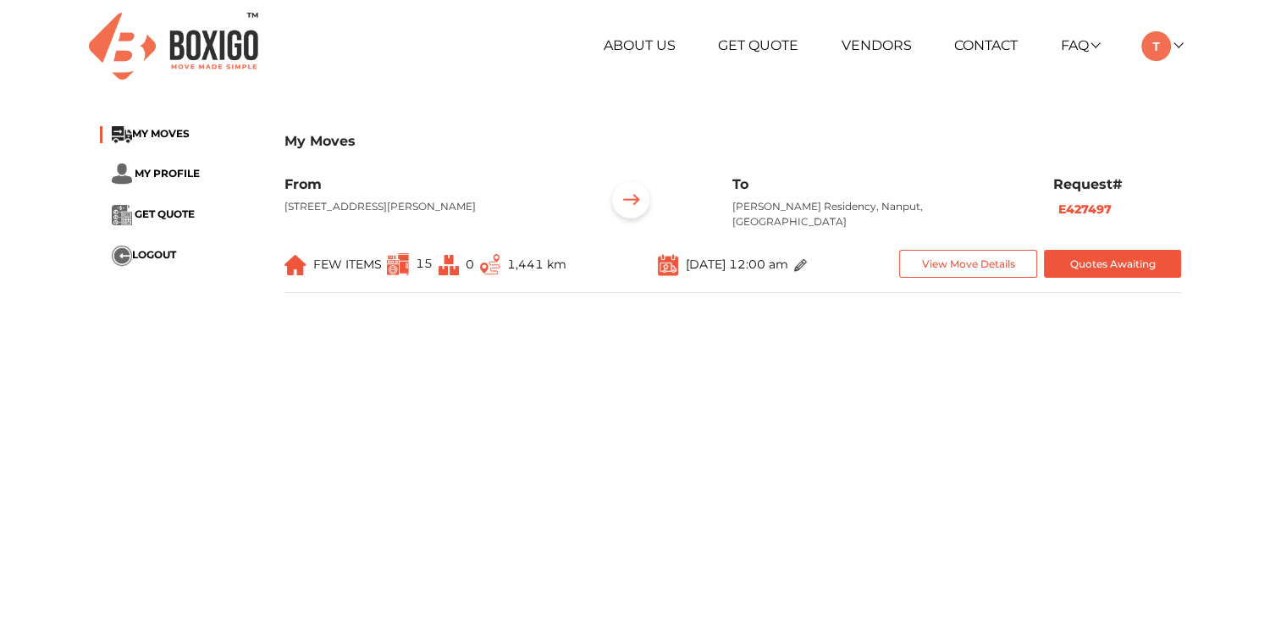
click at [478, 328] on main "My Moves MY MOVES MY PROFILE GET QUOTE LOGOUT My Moves From BRIGADE GARDENIA, 9…" at bounding box center [640, 417] width 1281 height 609
click at [433, 422] on main "My Moves MY MOVES MY PROFILE GET QUOTE LOGOUT My Moves From BRIGADE GARDENIA, 9…" at bounding box center [640, 417] width 1281 height 609
click at [973, 269] on button "View Move Details" at bounding box center [968, 264] width 138 height 28
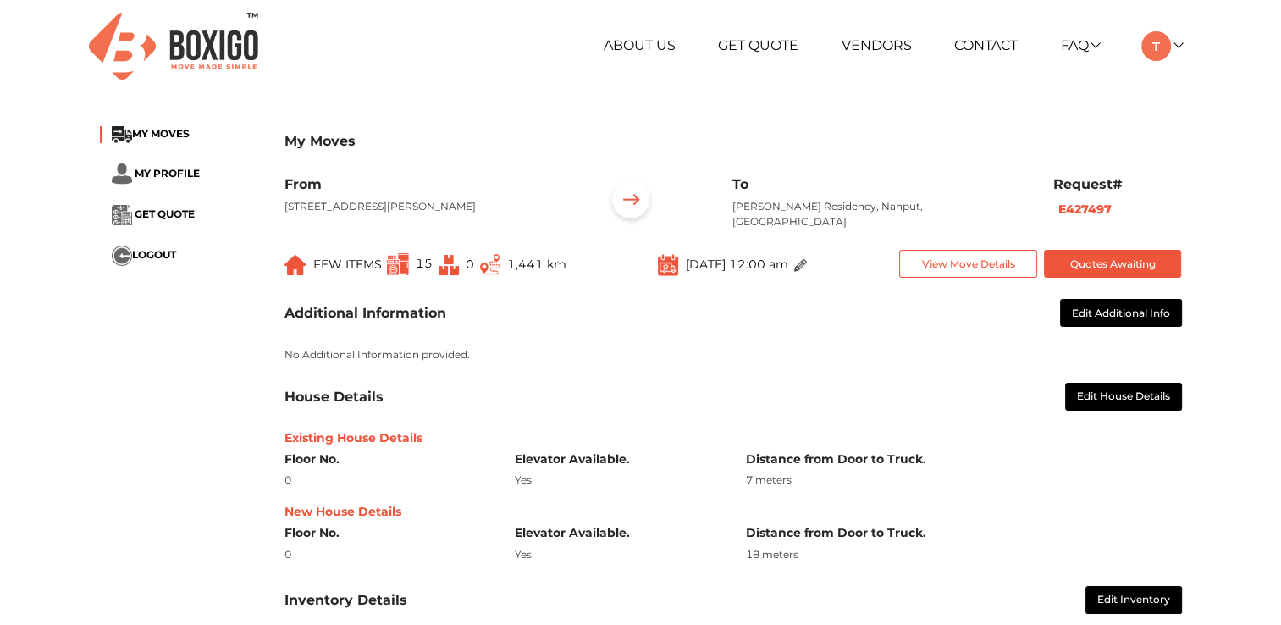
click at [199, 421] on div "My Moves MY MOVES MY PROFILE GET QUOTE LOGOUT My Moves From BRIGADE GARDENIA, 9…" at bounding box center [640, 440] width 1107 height 655
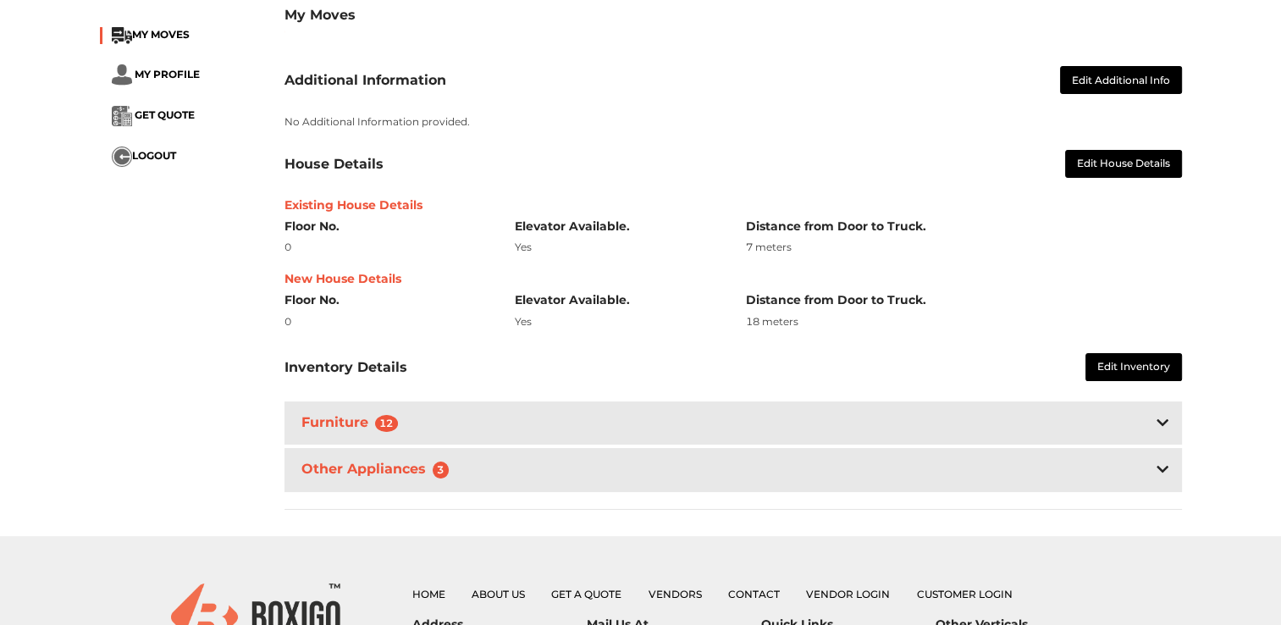
scroll to position [237, 0]
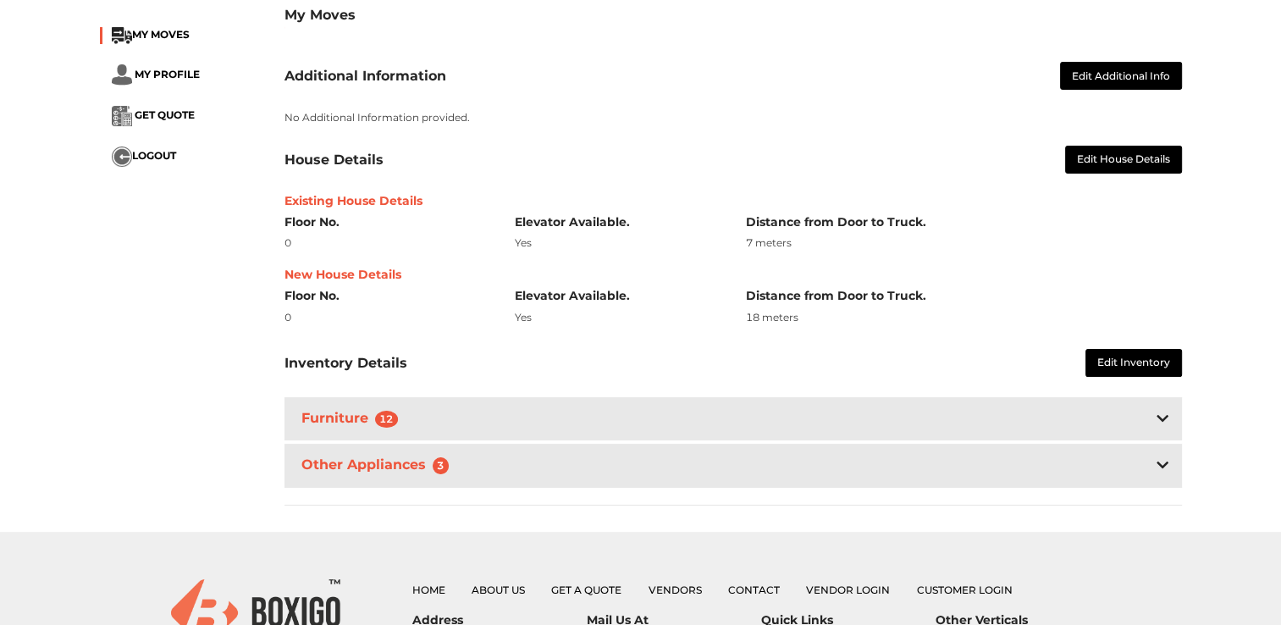
click at [535, 419] on div "Furniture 12" at bounding box center [732, 418] width 897 height 43
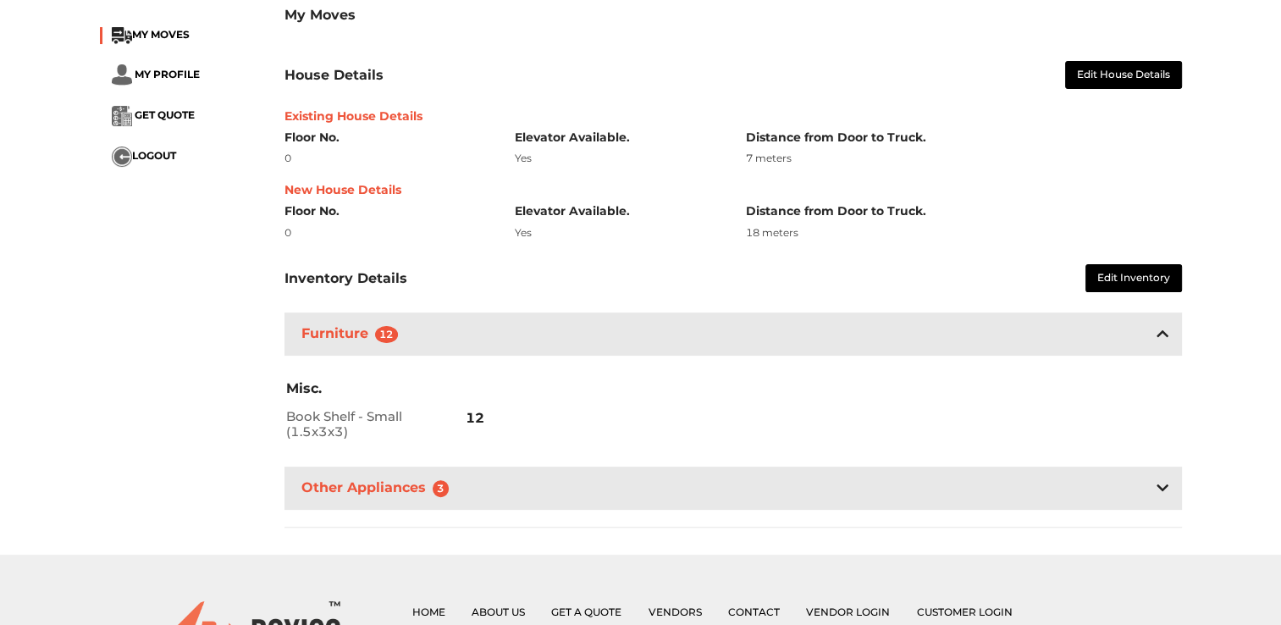
scroll to position [372, 0]
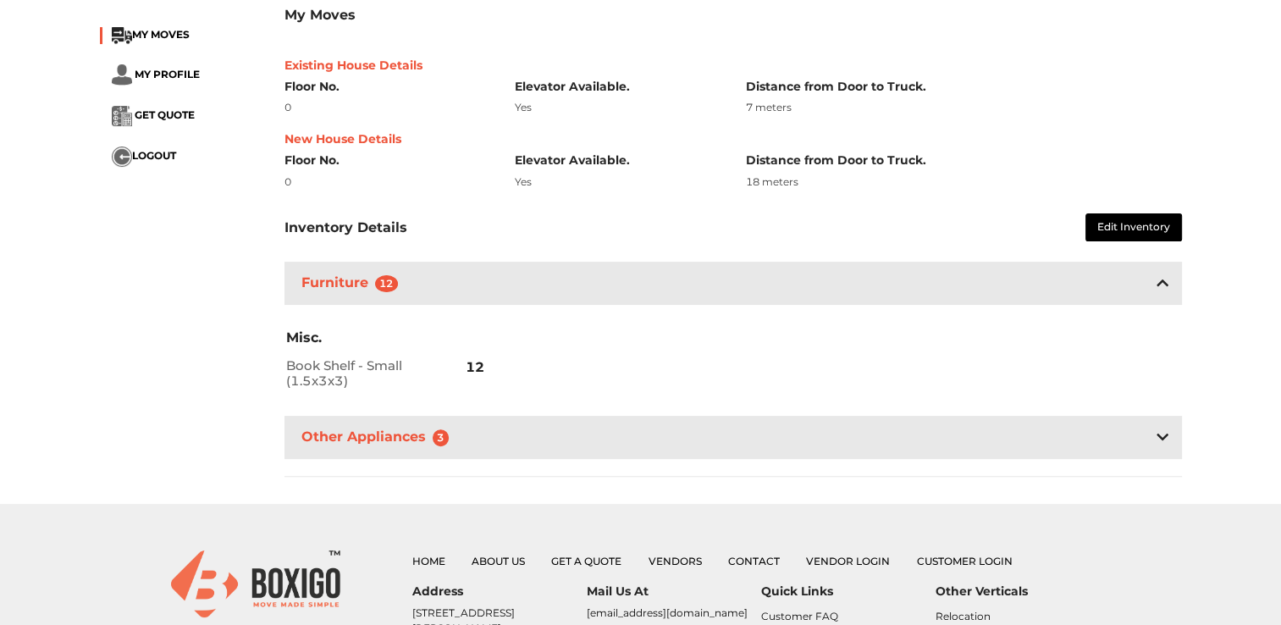
click at [454, 437] on h3 "Other Appliances 3" at bounding box center [379, 437] width 162 height 25
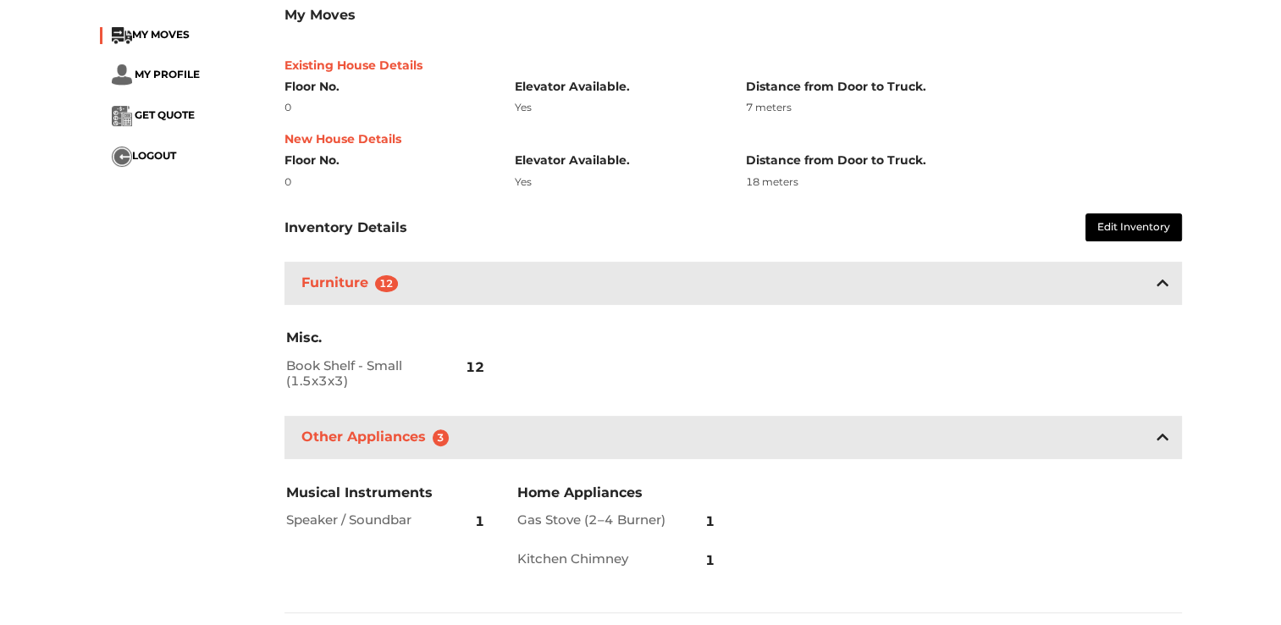
click at [138, 418] on div "My Moves MY MOVES MY PROFILE GET QUOTE LOGOUT My Moves From BRIGADE GARDENIA, 9…" at bounding box center [640, 190] width 1107 height 899
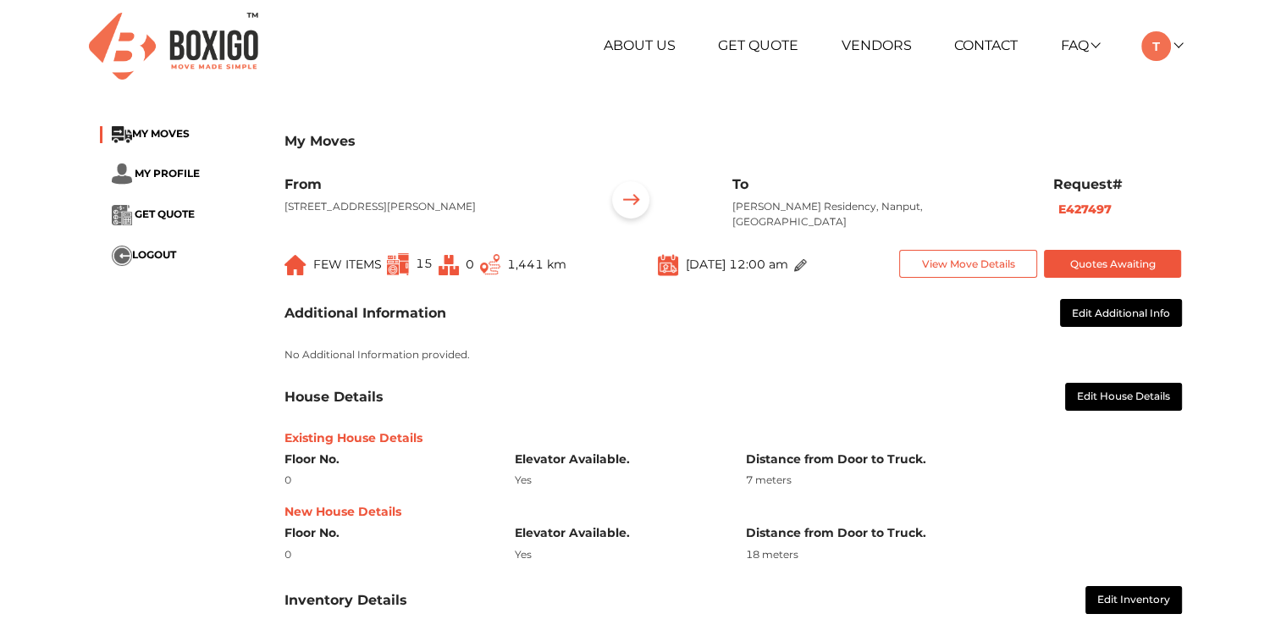
scroll to position [0, 0]
click at [163, 167] on span "MY PROFILE" at bounding box center [167, 173] width 65 height 13
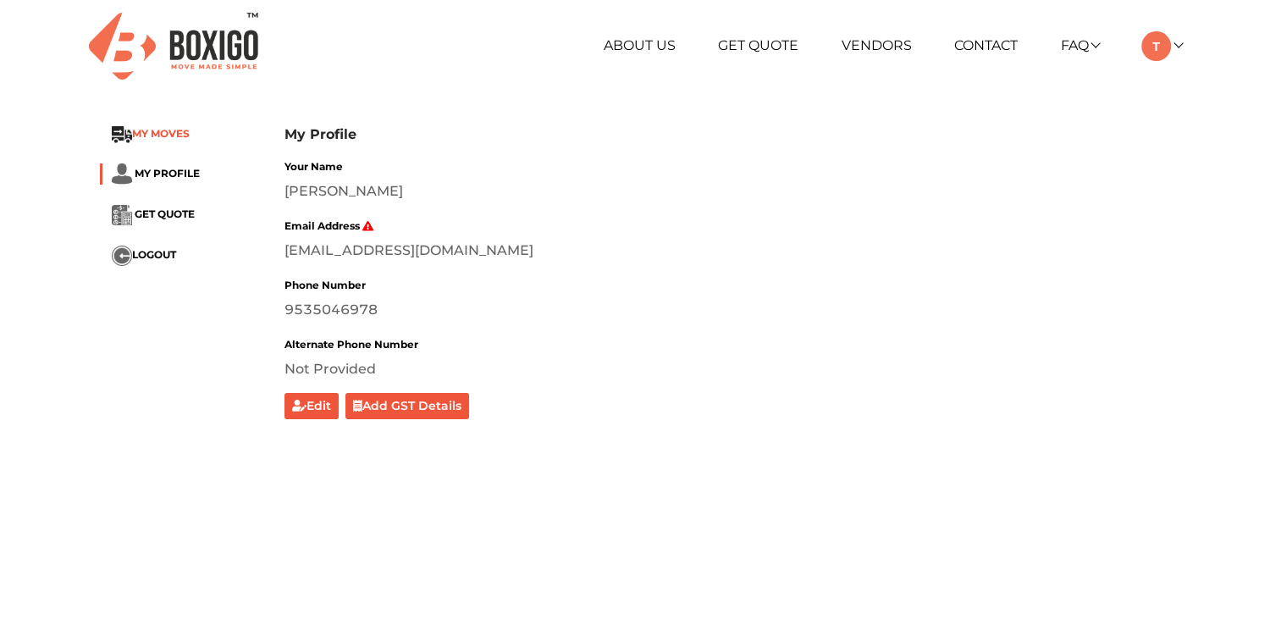
click at [156, 127] on span "MY MOVES" at bounding box center [161, 133] width 58 height 13
